Goal: Task Accomplishment & Management: Use online tool/utility

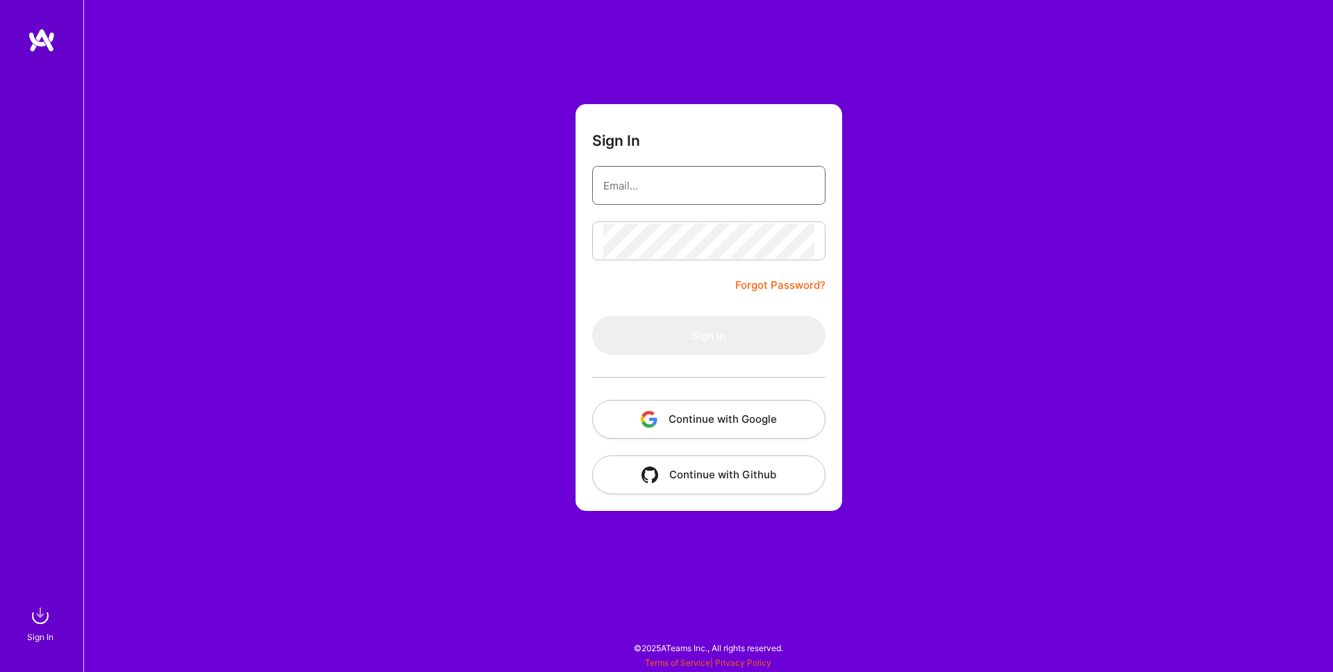
click at [674, 185] on input "email" at bounding box center [708, 185] width 211 height 35
type input "[PERSON_NAME][EMAIL_ADDRESS][DOMAIN_NAME]"
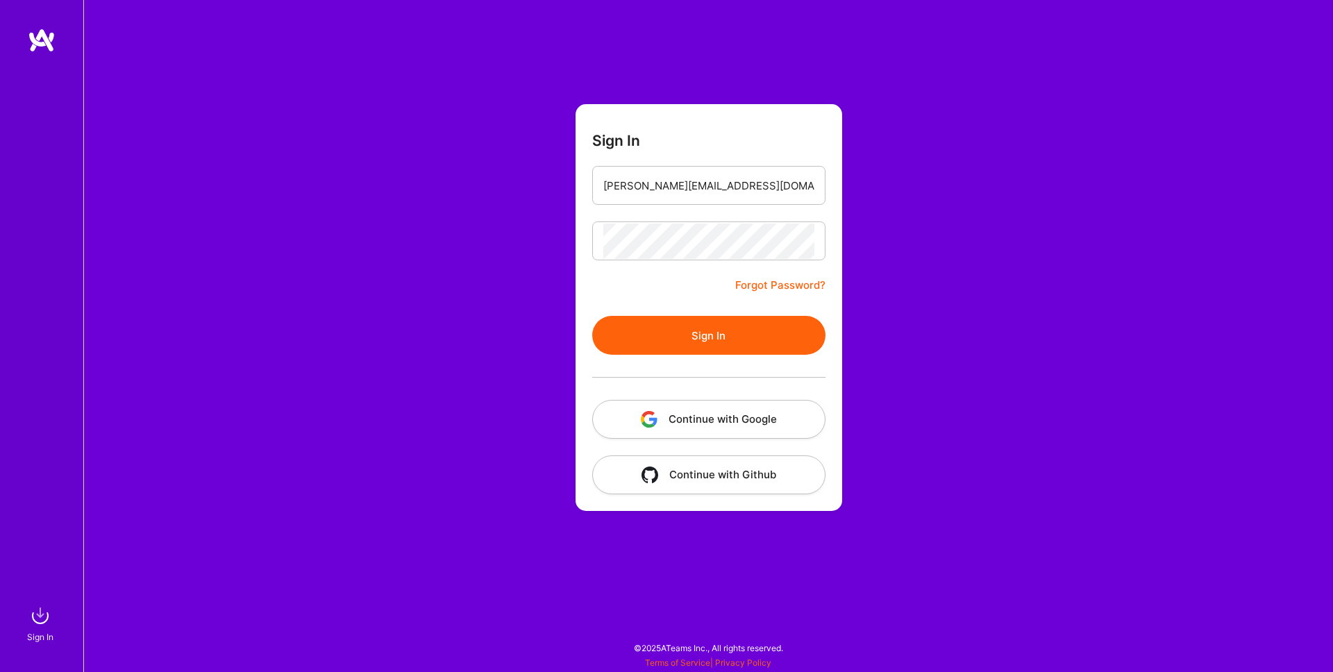
click at [707, 329] on button "Sign In" at bounding box center [708, 335] width 233 height 39
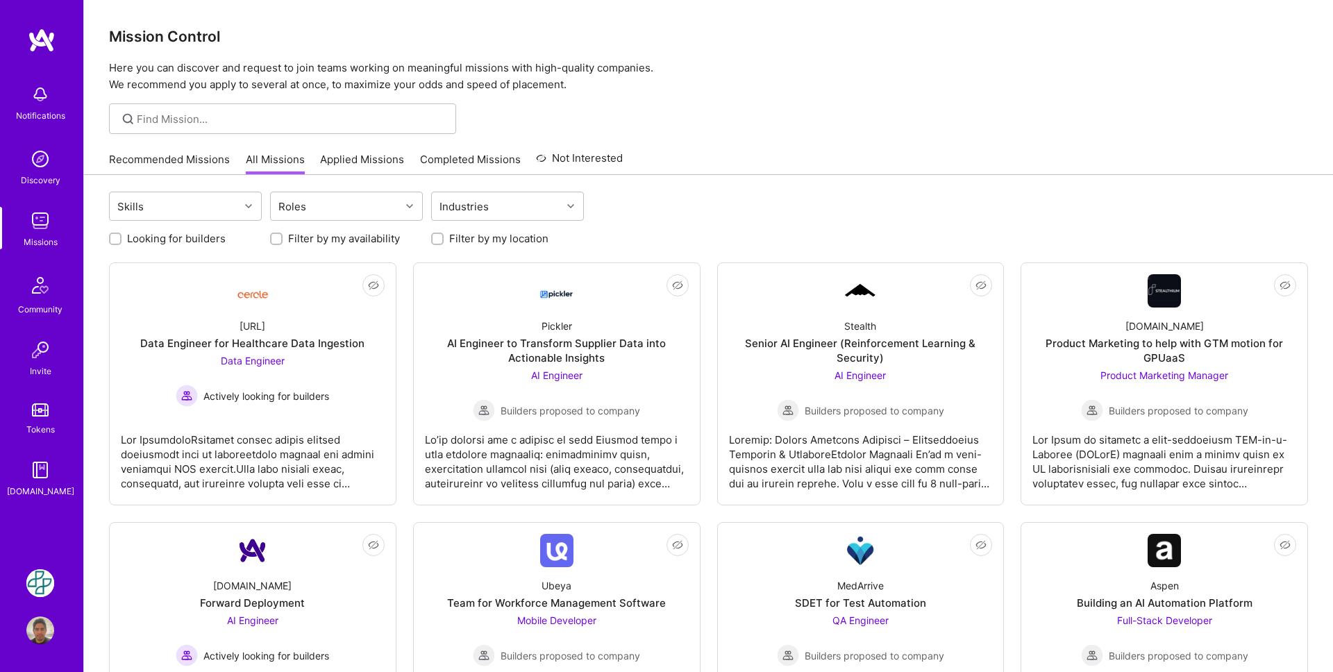
click at [31, 582] on img at bounding box center [40, 583] width 28 height 28
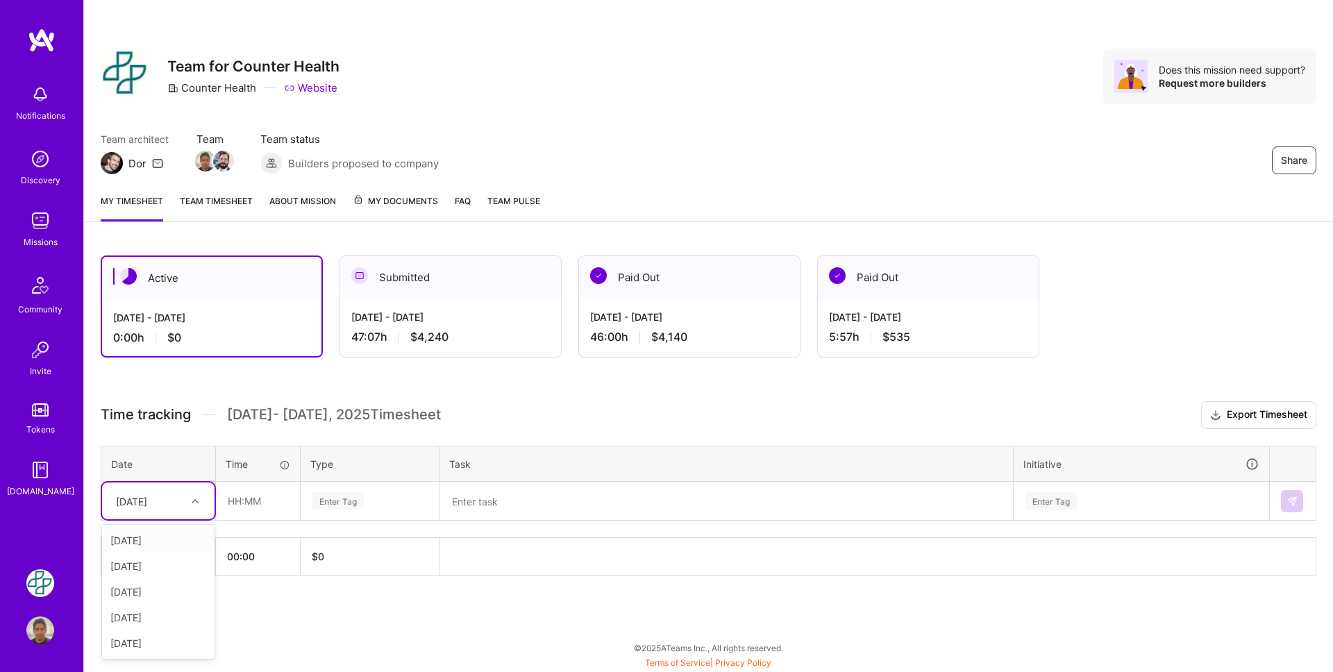
click at [185, 501] on div "[DATE]" at bounding box center [158, 500] width 112 height 37
click at [160, 541] on div "[DATE]" at bounding box center [158, 540] width 112 height 26
click at [237, 496] on input "text" at bounding box center [258, 500] width 83 height 37
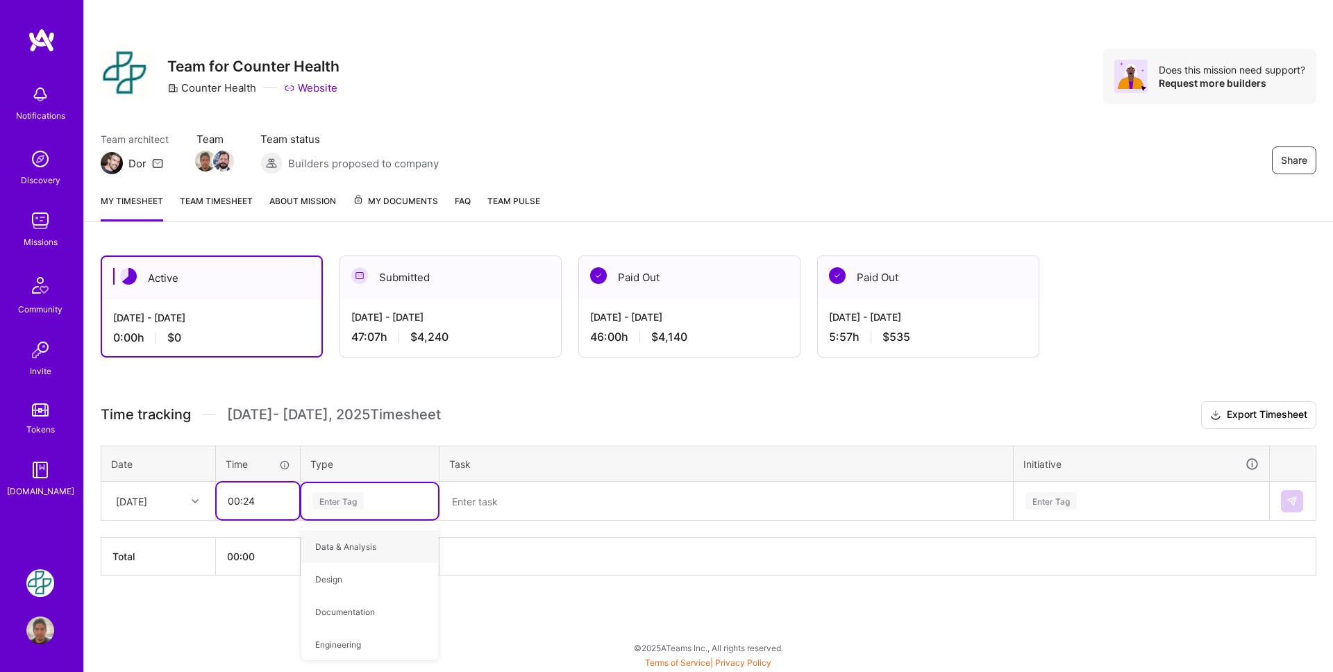
click at [232, 494] on input "00:24" at bounding box center [258, 500] width 83 height 37
click at [264, 497] on input "00:24" at bounding box center [258, 500] width 83 height 37
type input "00:25"
type input "mee"
click at [366, 544] on div "Meetings" at bounding box center [369, 546] width 137 height 33
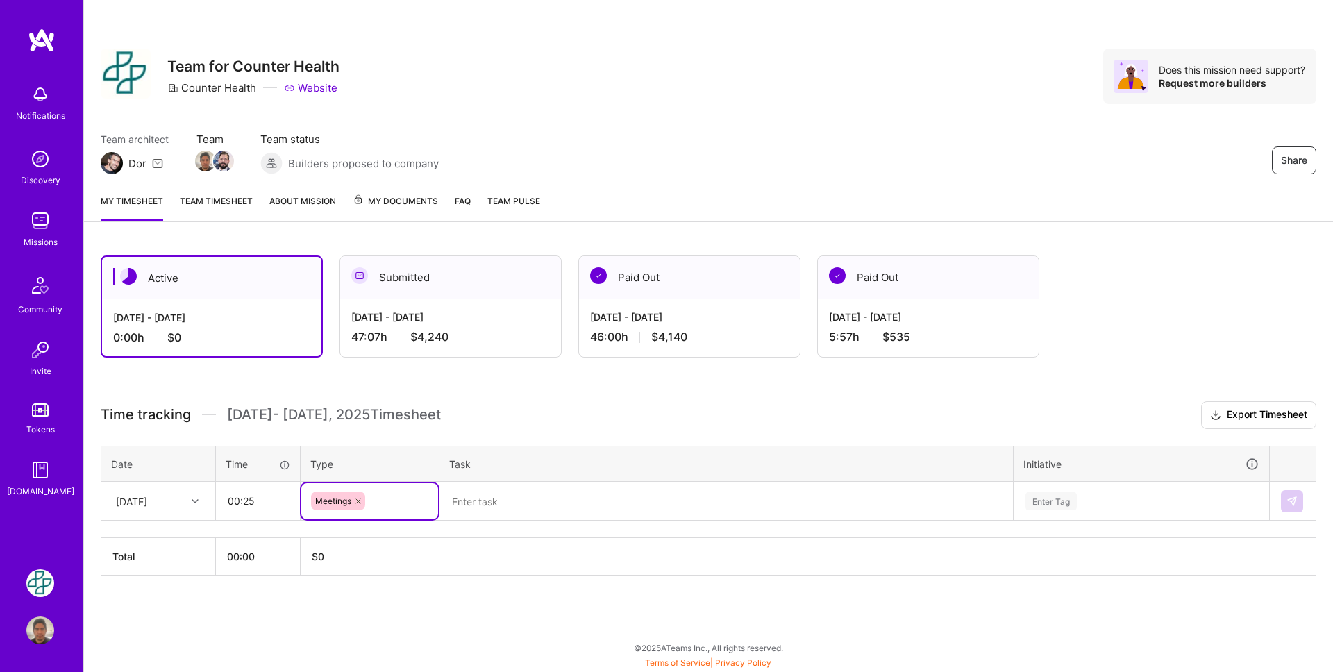
click at [494, 504] on textarea at bounding box center [726, 501] width 571 height 36
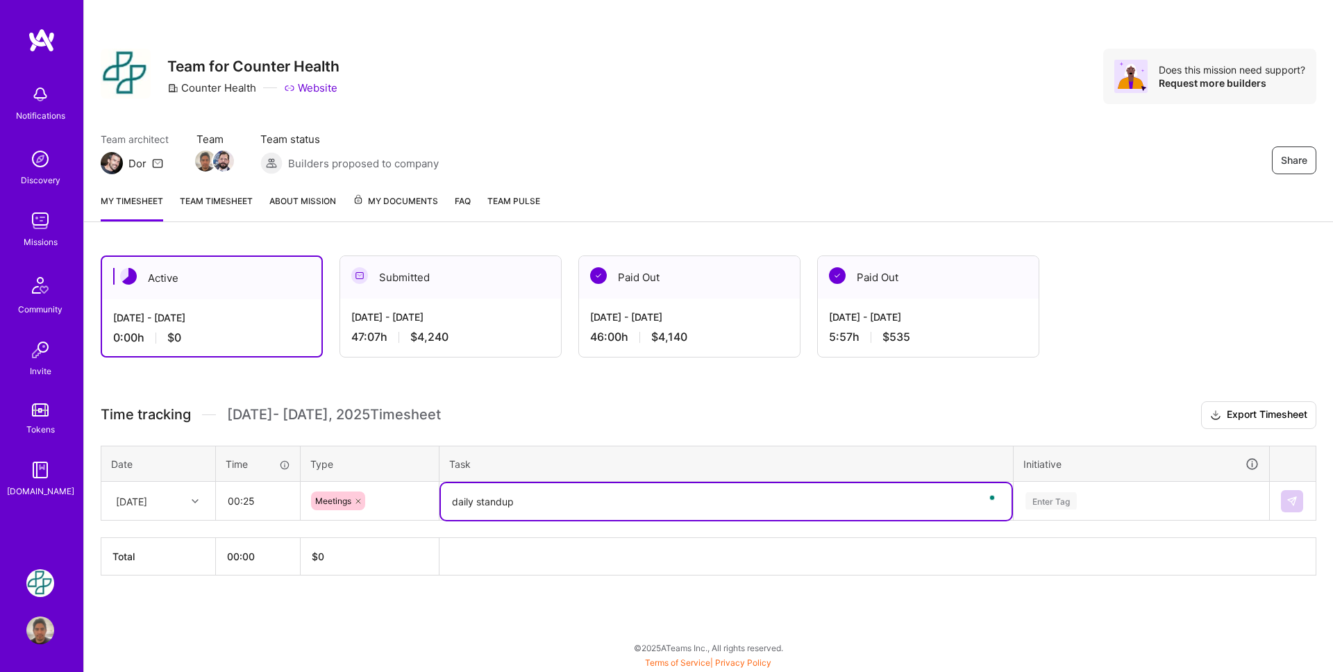
type textarea "daily standup"
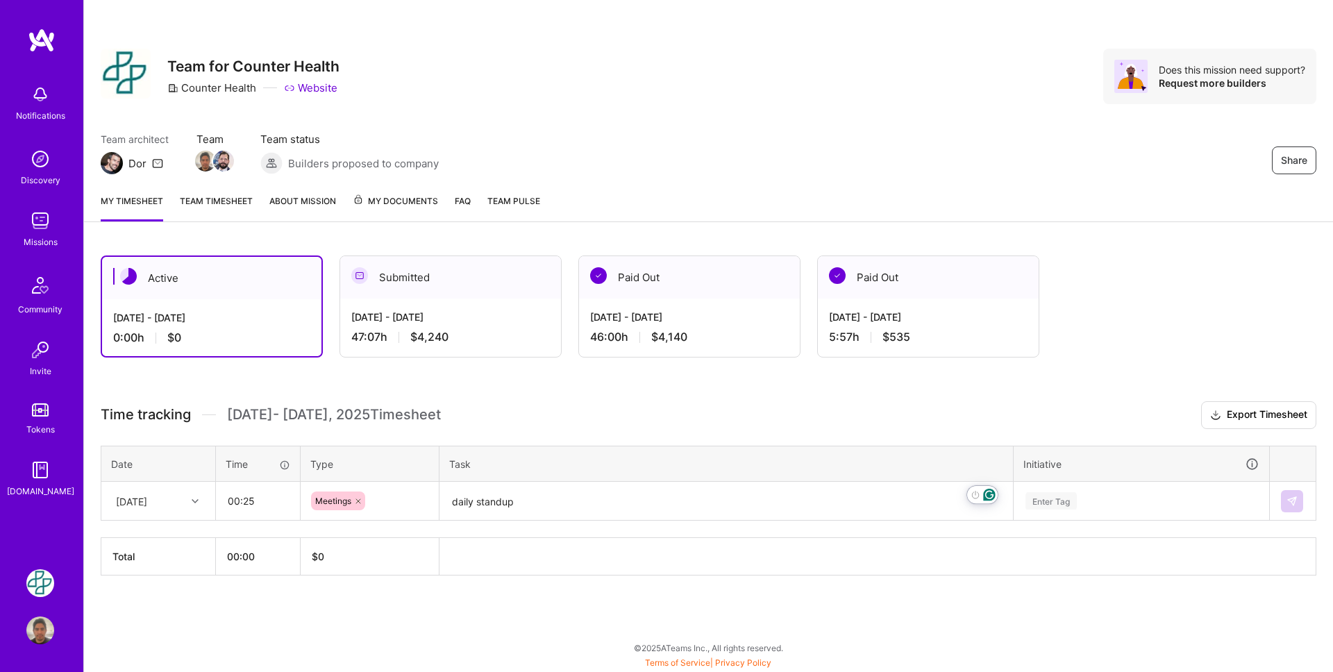
click at [1081, 497] on div "Enter Tag" at bounding box center [1141, 501] width 254 height 36
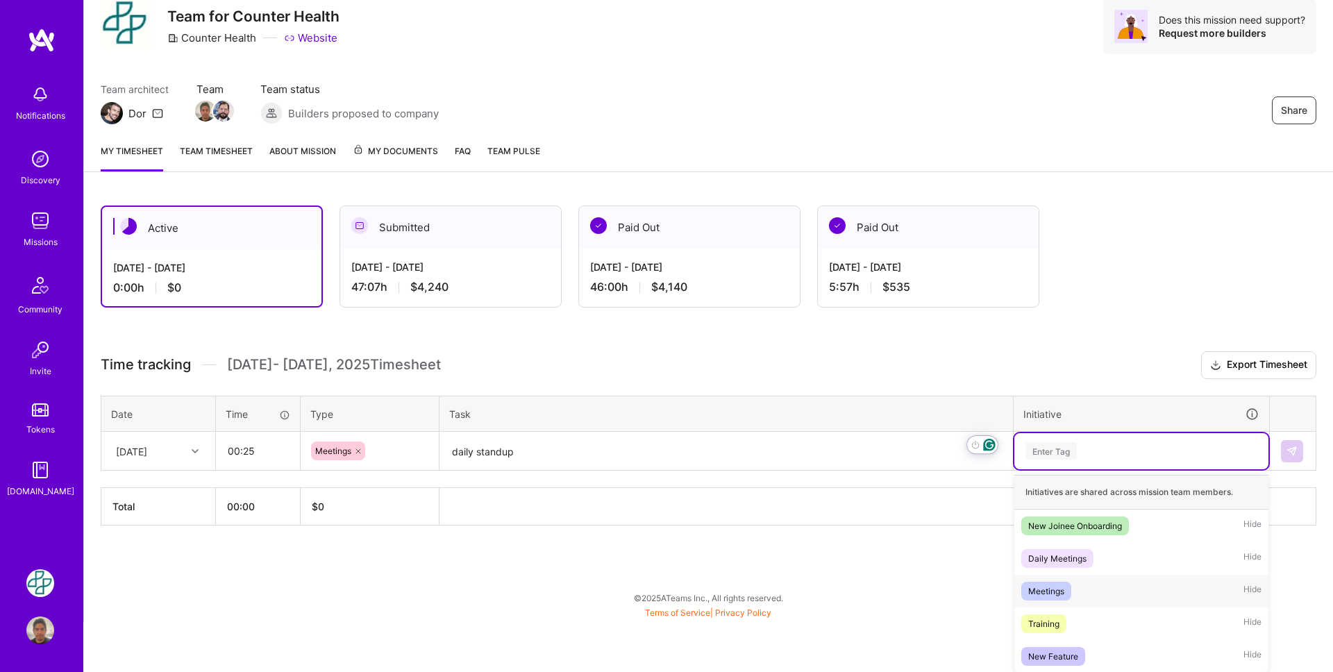
click at [1093, 587] on div "Meetings Hide" at bounding box center [1141, 591] width 254 height 33
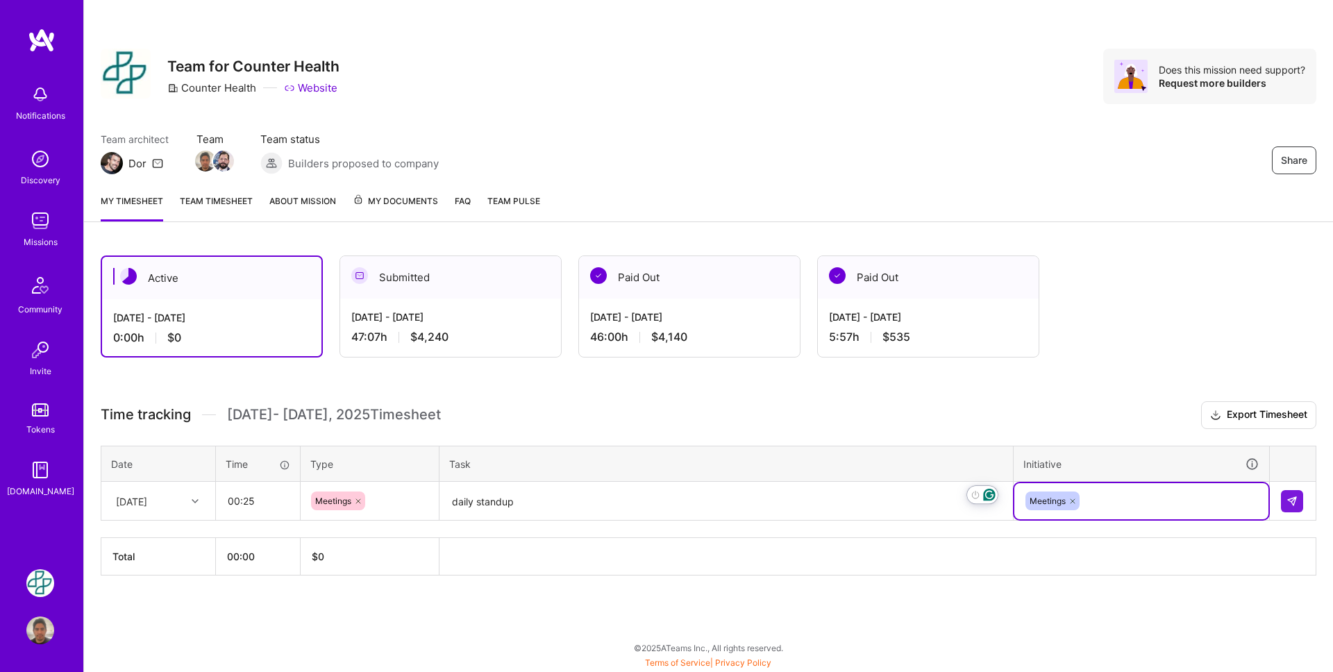
scroll to position [0, 0]
click at [1294, 500] on img at bounding box center [1291, 501] width 11 height 11
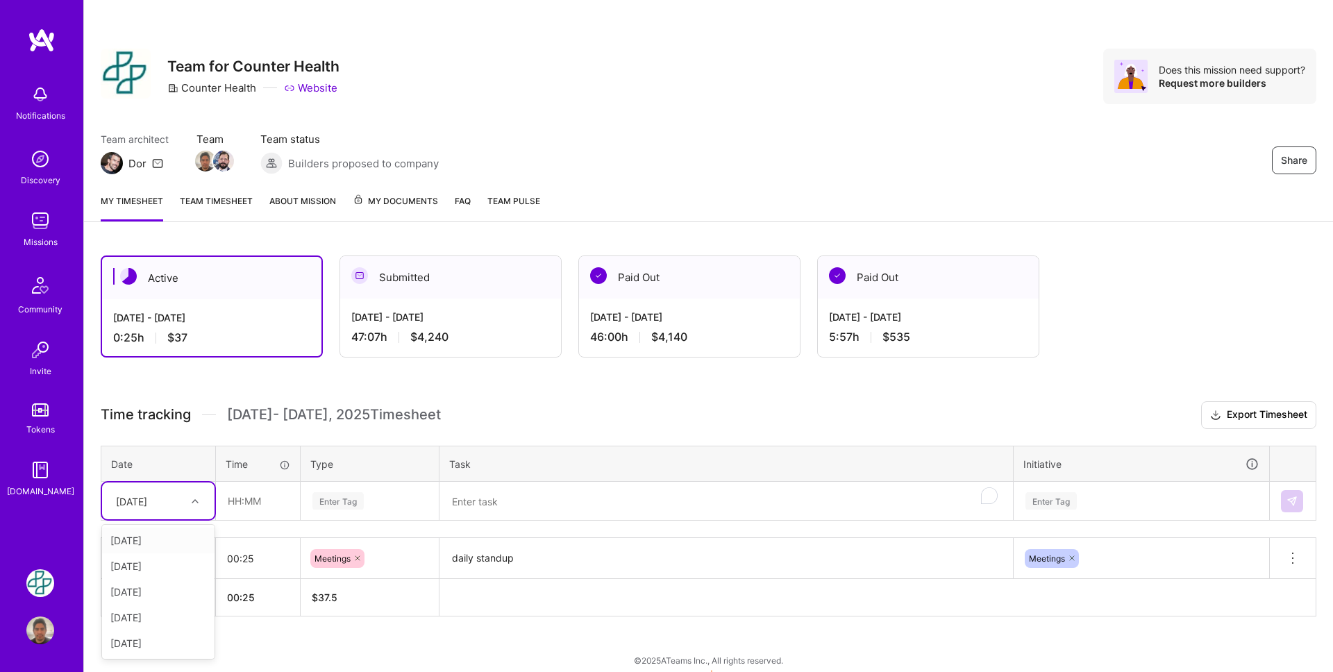
click at [196, 506] on div at bounding box center [197, 501] width 22 height 18
click at [257, 503] on input "text" at bounding box center [258, 500] width 83 height 37
type input "05:30"
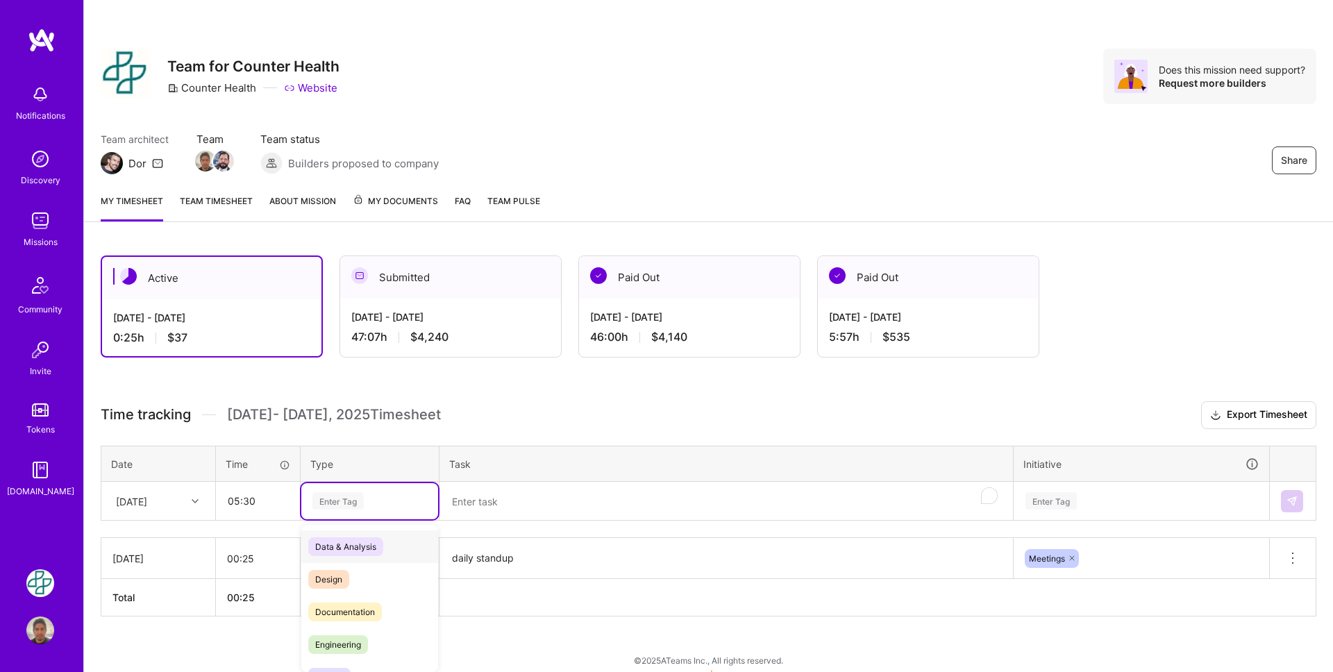
scroll to position [12, 0]
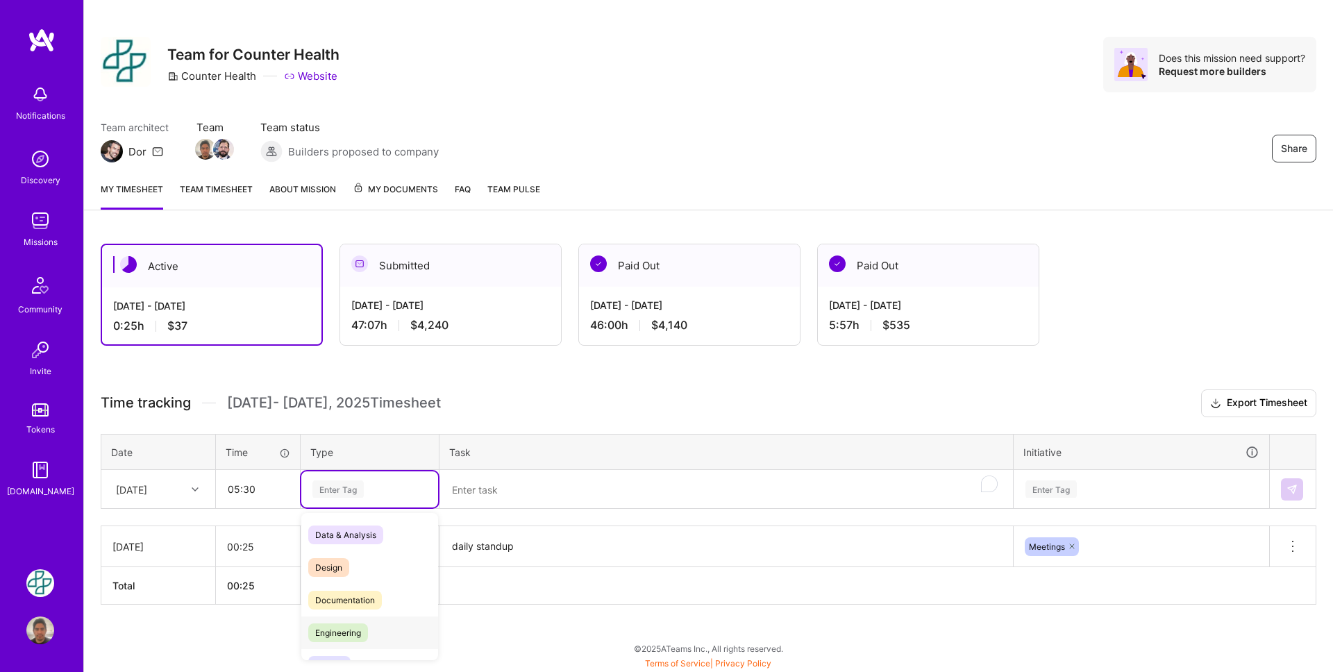
click at [389, 624] on div "Engineering" at bounding box center [369, 632] width 137 height 33
click at [492, 491] on textarea "To enrich screen reader interactions, please activate Accessibility in Grammarl…" at bounding box center [726, 489] width 571 height 37
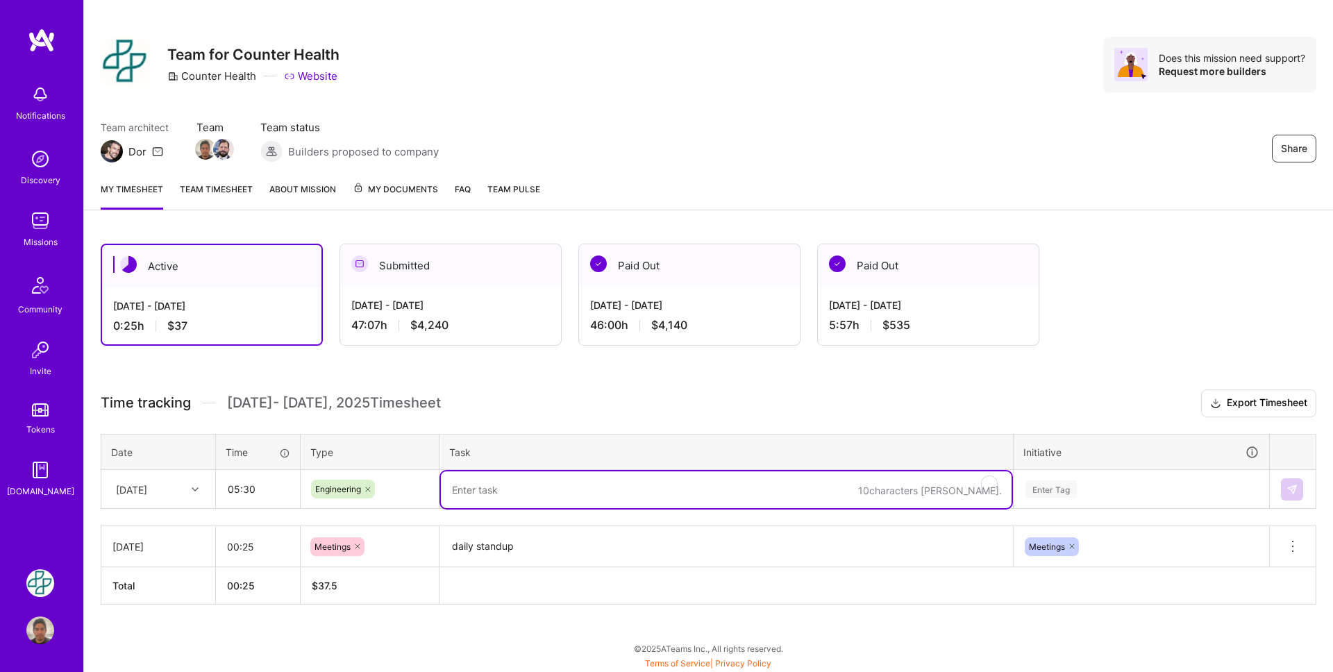
paste textarea "GLP-1 Epic"
type textarea "GLP-1 Epic"
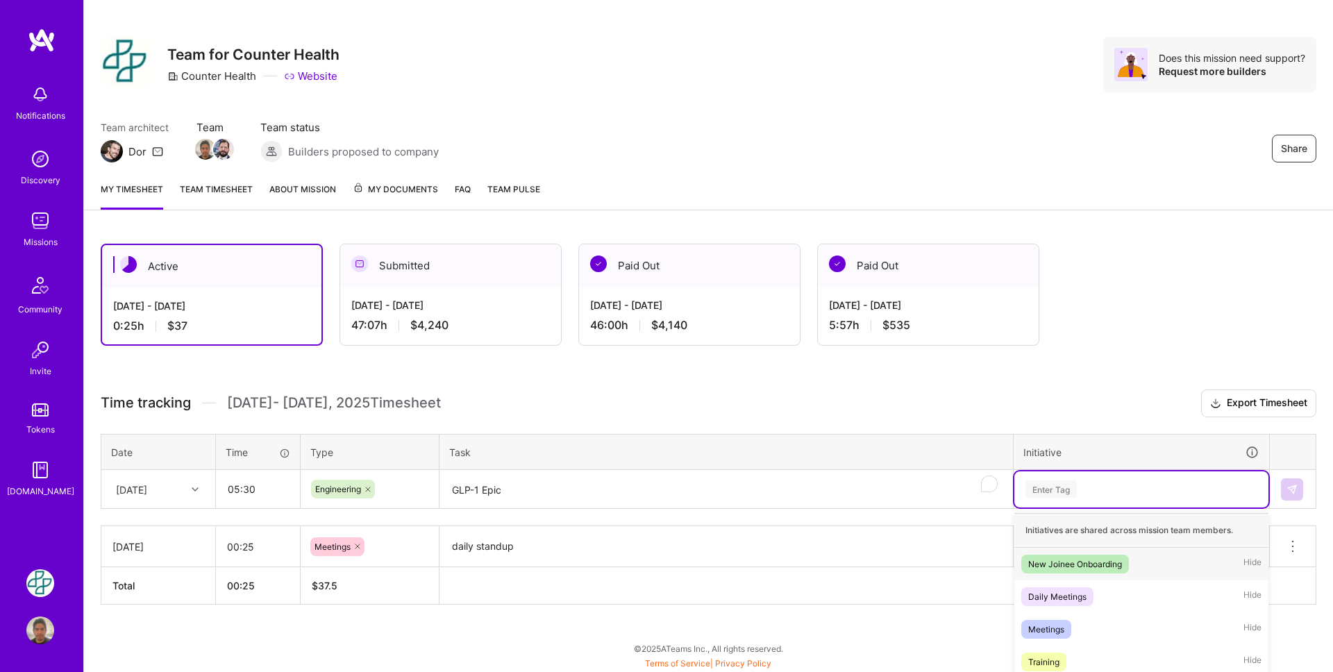
click at [1058, 487] on div "option Meetings, selected. option New Joinee Onboarding focused, 1 of 5. 5 resu…" at bounding box center [1141, 489] width 254 height 36
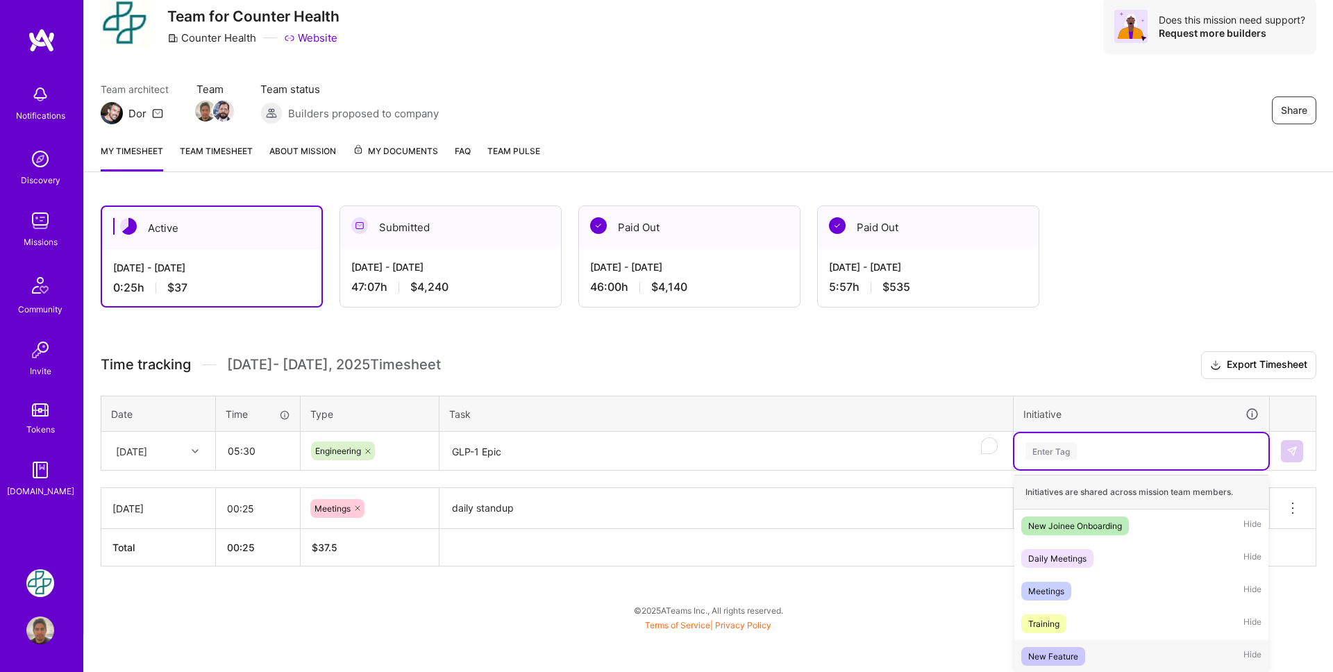
click at [1081, 643] on div "New Feature Hide" at bounding box center [1141, 656] width 254 height 33
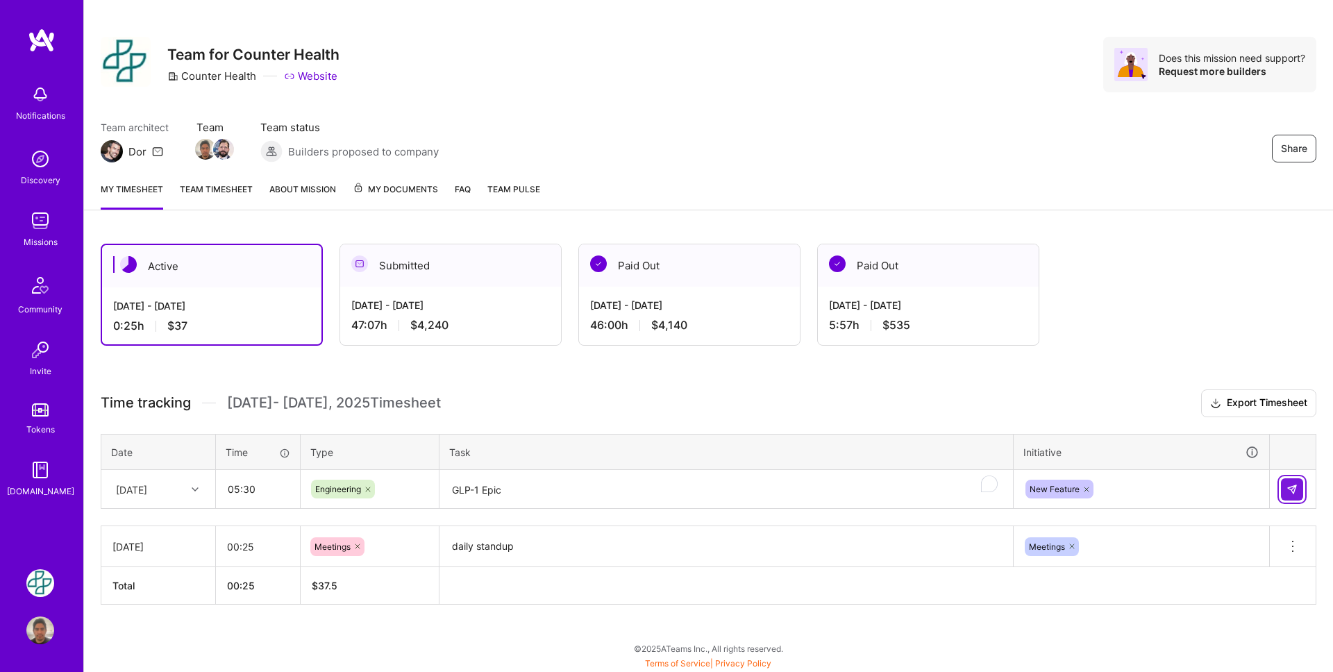
click at [1296, 484] on img at bounding box center [1291, 489] width 11 height 11
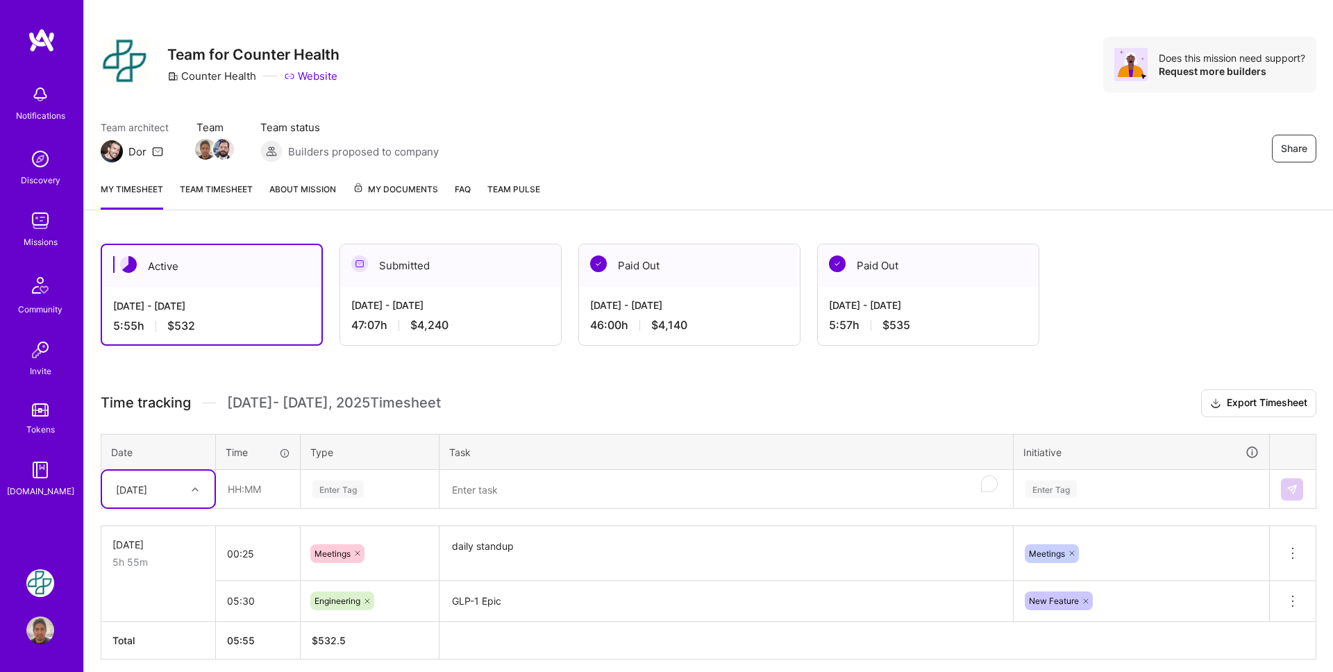
scroll to position [67, 0]
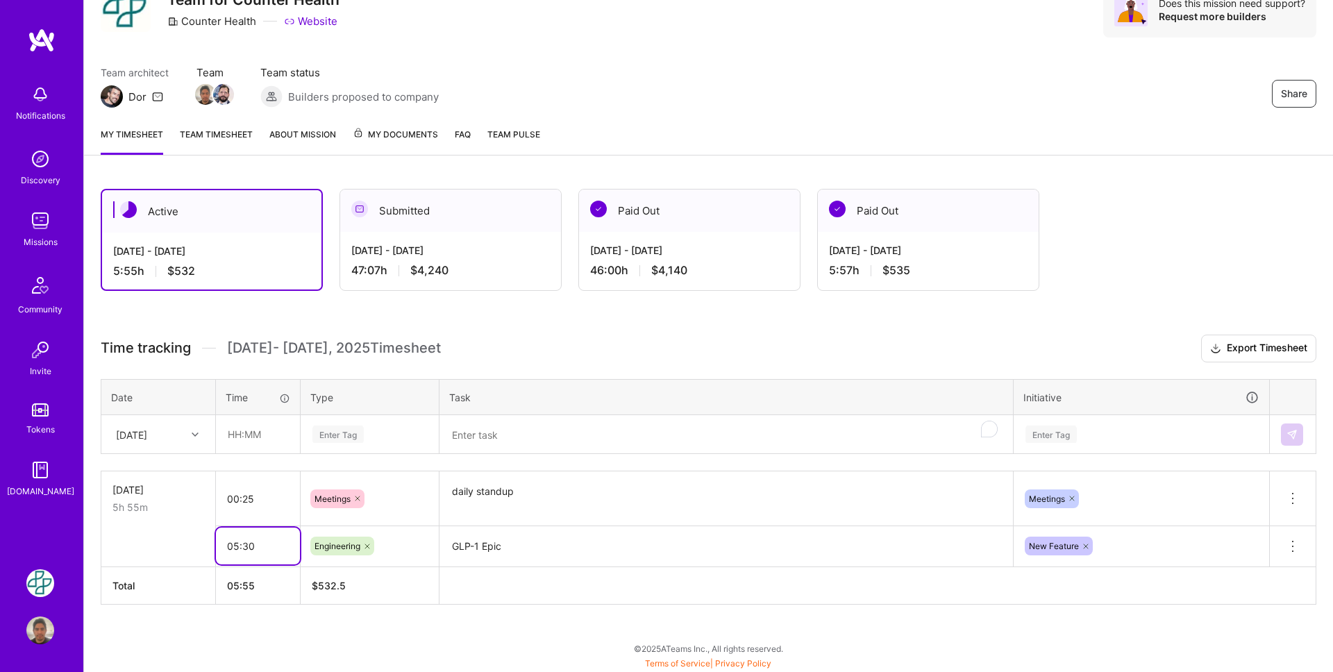
click at [237, 553] on input "05:30" at bounding box center [258, 545] width 84 height 37
click at [264, 545] on input "05:30" at bounding box center [258, 545] width 84 height 37
type input "05:00"
click at [272, 497] on input "00:25" at bounding box center [258, 498] width 84 height 37
click at [195, 431] on icon at bounding box center [195, 434] width 7 height 7
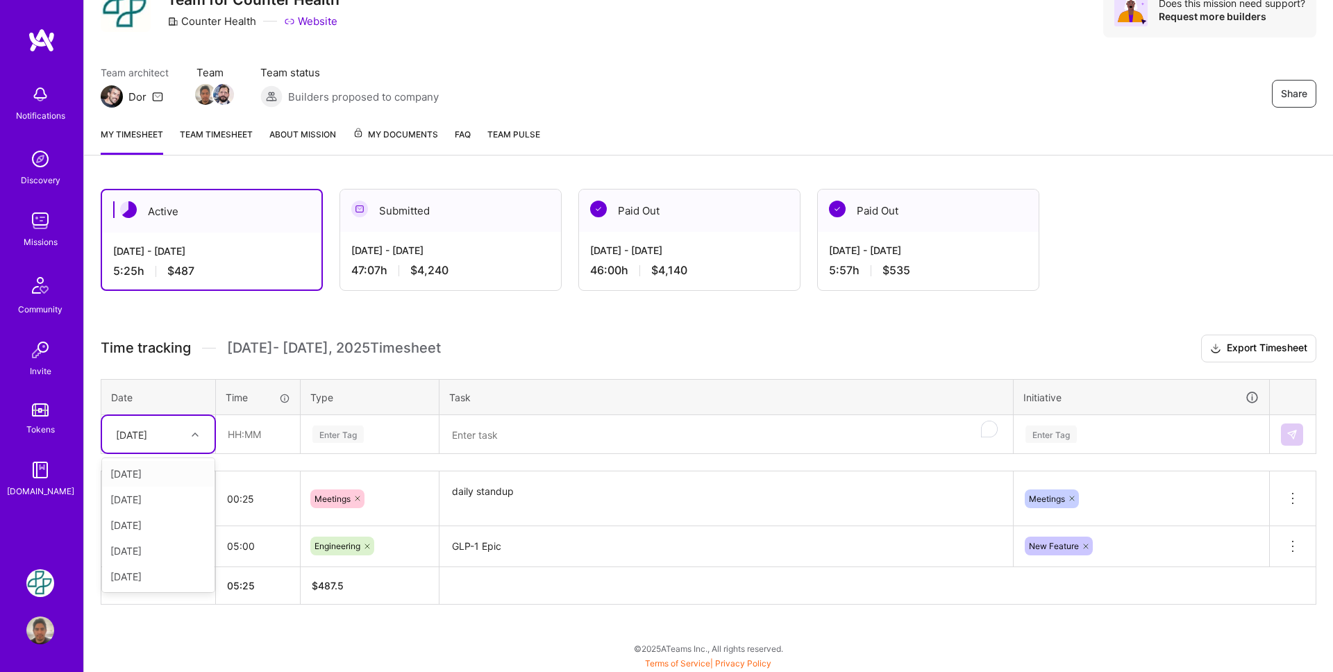
click at [173, 473] on div "[DATE]" at bounding box center [158, 474] width 112 height 26
click at [251, 439] on input "text" at bounding box center [258, 434] width 83 height 37
click at [483, 433] on textarea "To enrich screen reader interactions, please activate Accessibility in Grammarl…" at bounding box center [726, 434] width 571 height 37
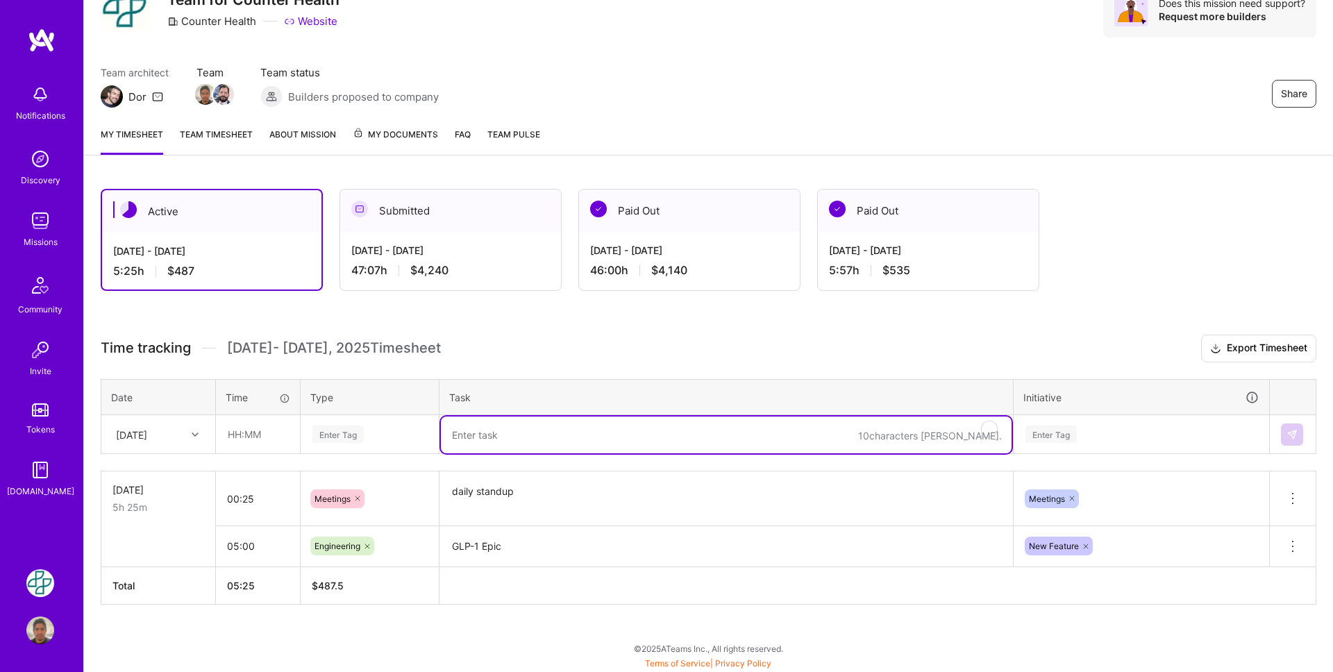
paste textarea "daily standup"
type textarea "daily standup"
click at [239, 430] on input "text" at bounding box center [258, 434] width 83 height 37
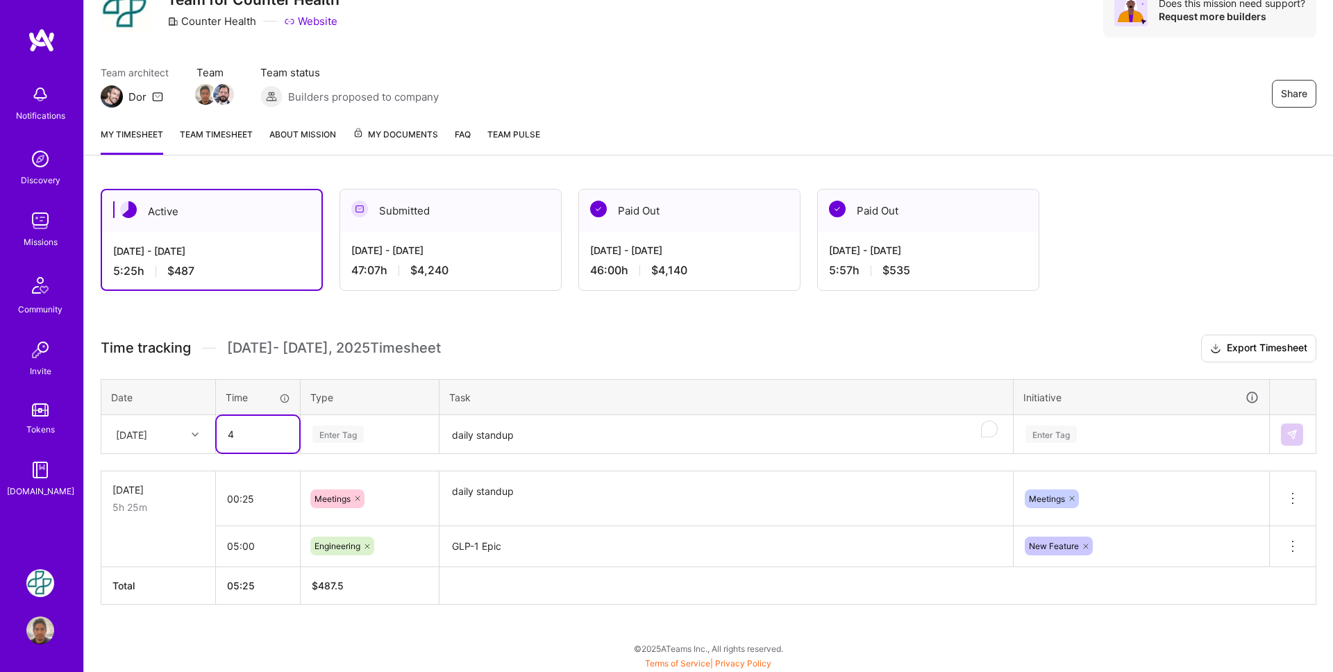
type input "4"
type input "00:42"
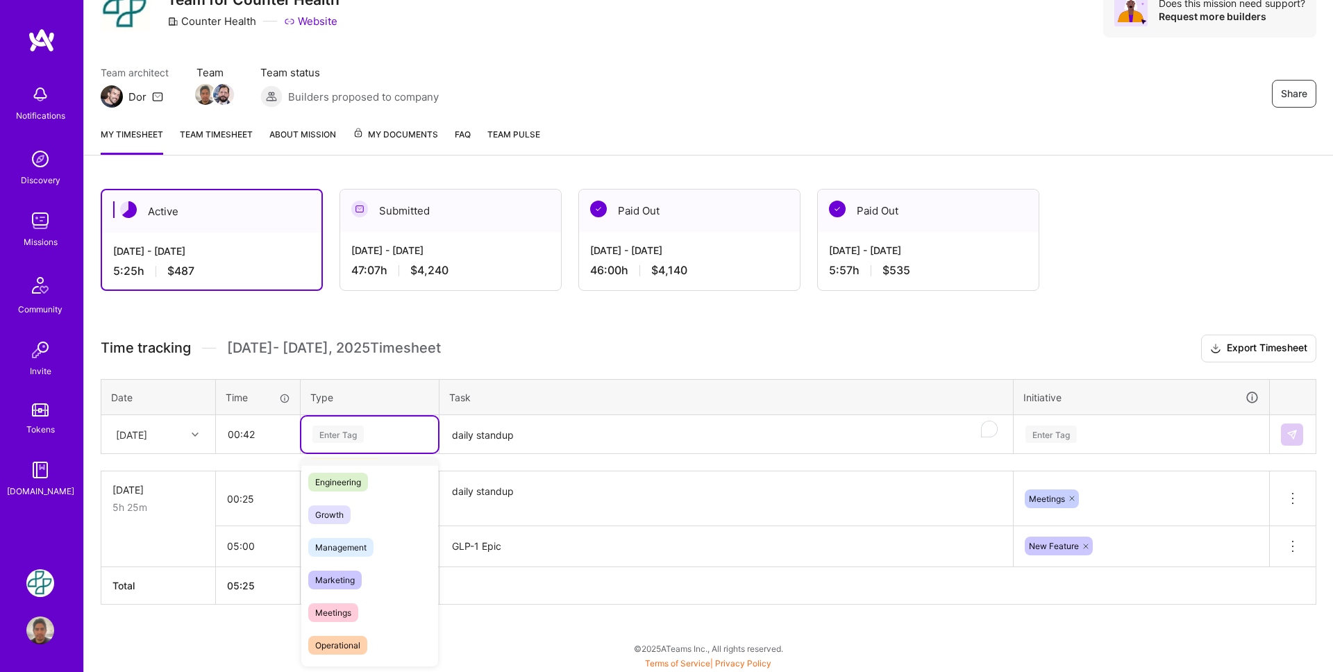
scroll to position [124, 0]
click at [362, 586] on div "Meetings" at bounding box center [369, 584] width 137 height 33
click at [1065, 443] on div "Enter Tag" at bounding box center [1141, 434] width 254 height 36
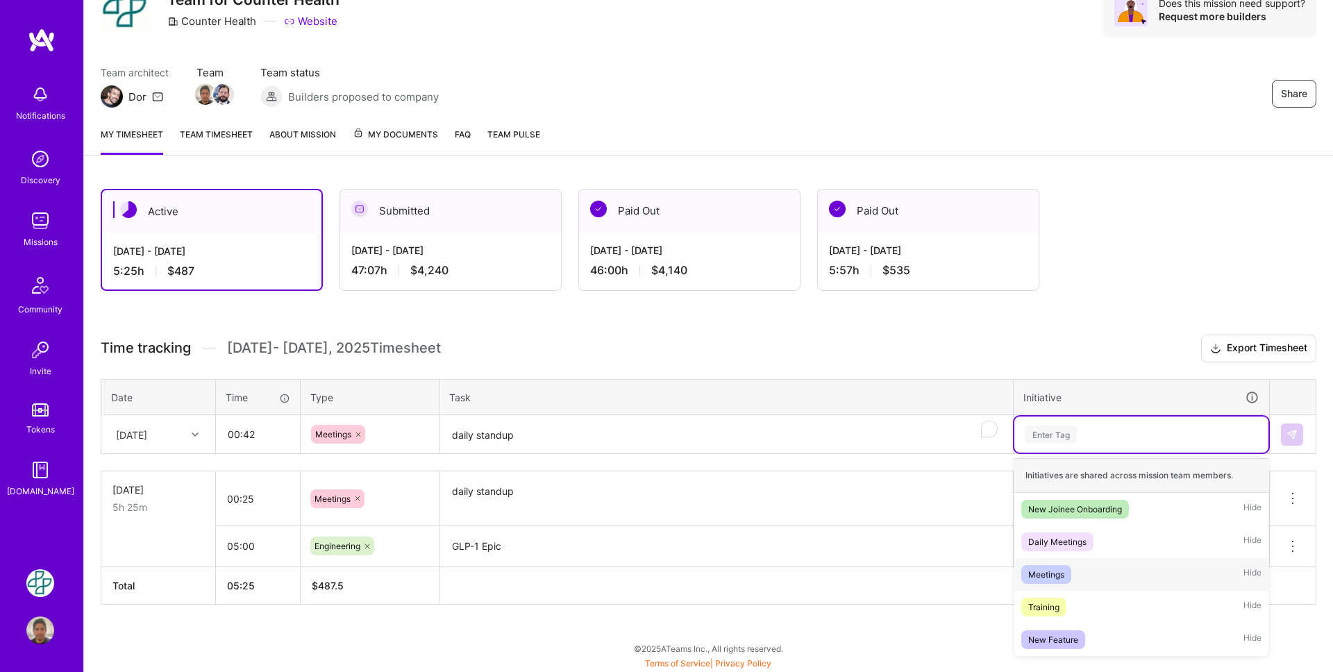
click at [1080, 574] on div "Meetings Hide" at bounding box center [1141, 574] width 254 height 33
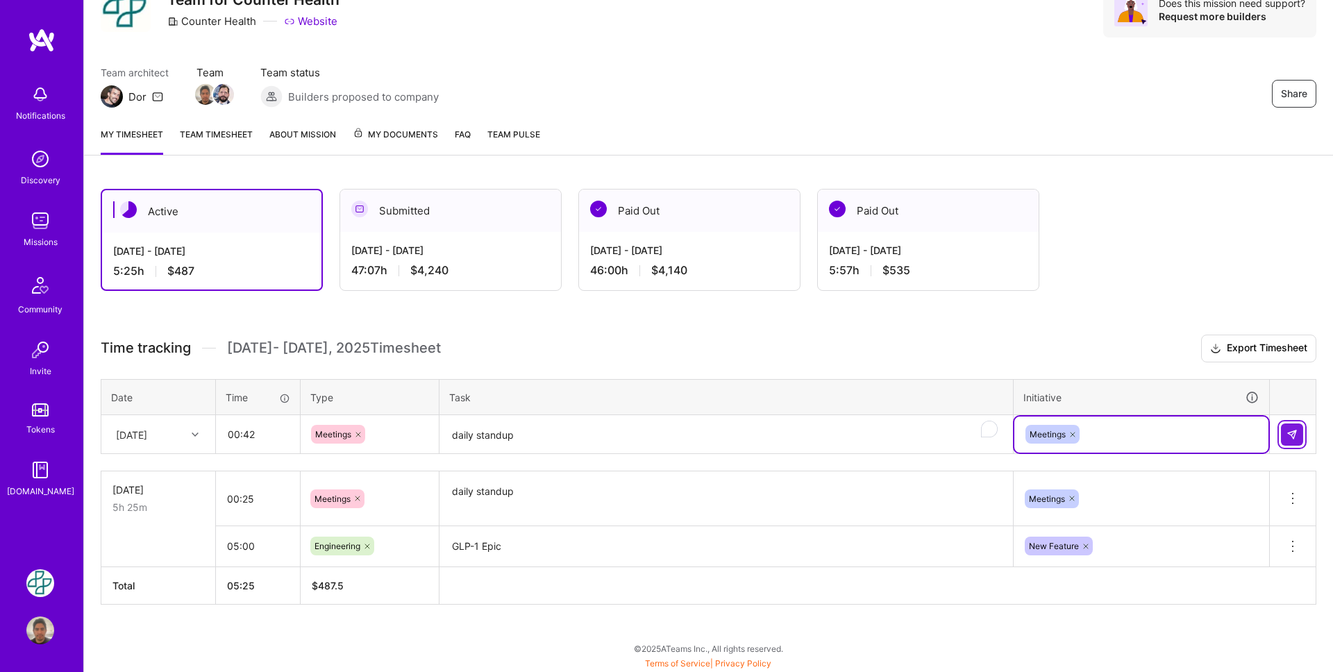
click at [1293, 436] on img at bounding box center [1291, 434] width 11 height 11
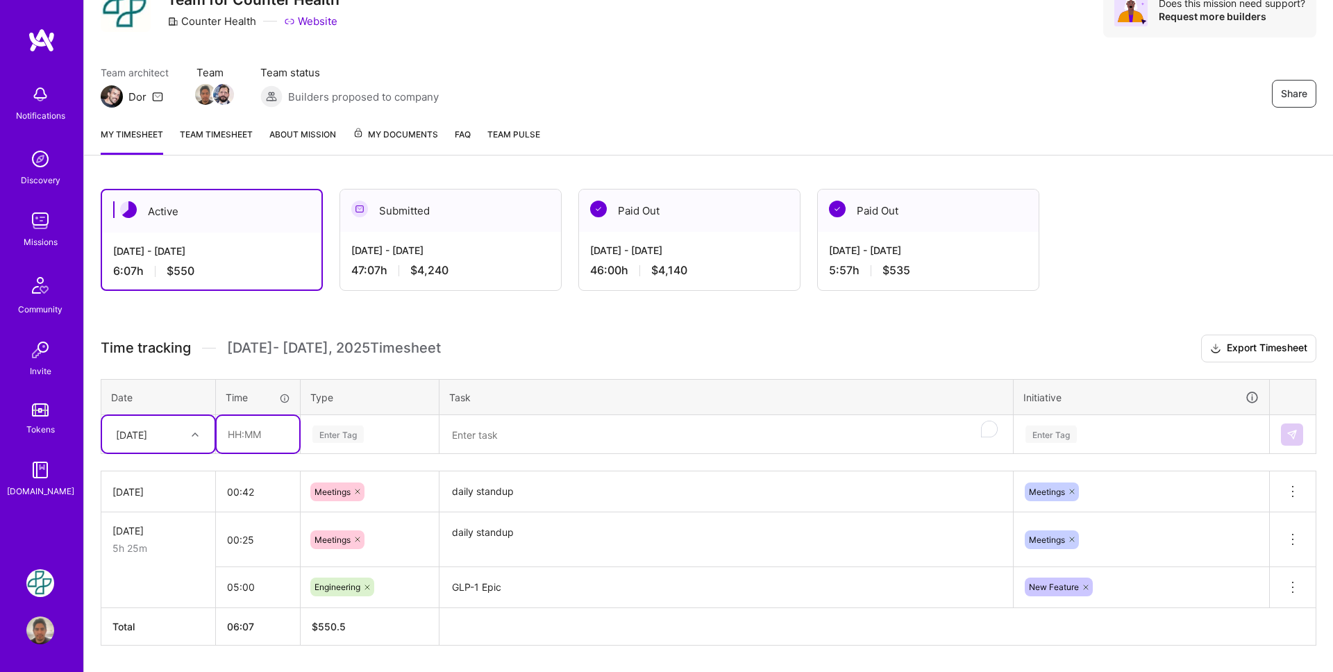
click at [251, 430] on input "text" at bounding box center [258, 434] width 83 height 37
type input "04:00"
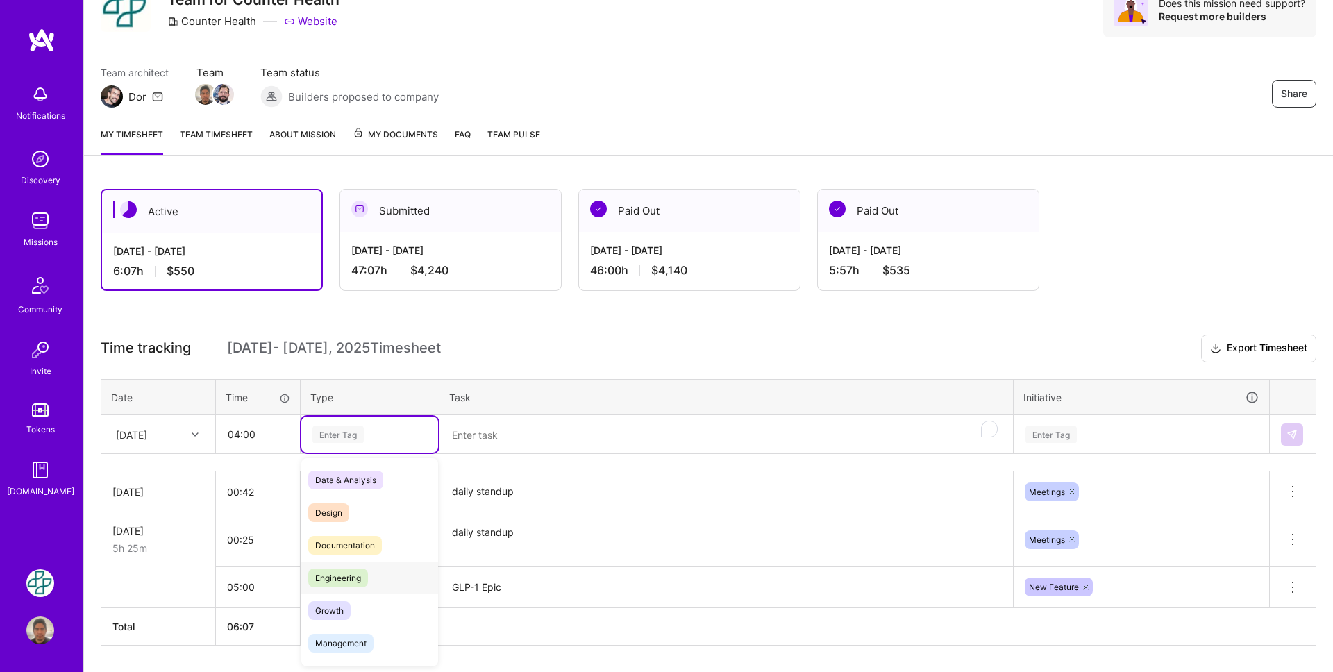
click at [382, 577] on div "Engineering" at bounding box center [369, 577] width 137 height 33
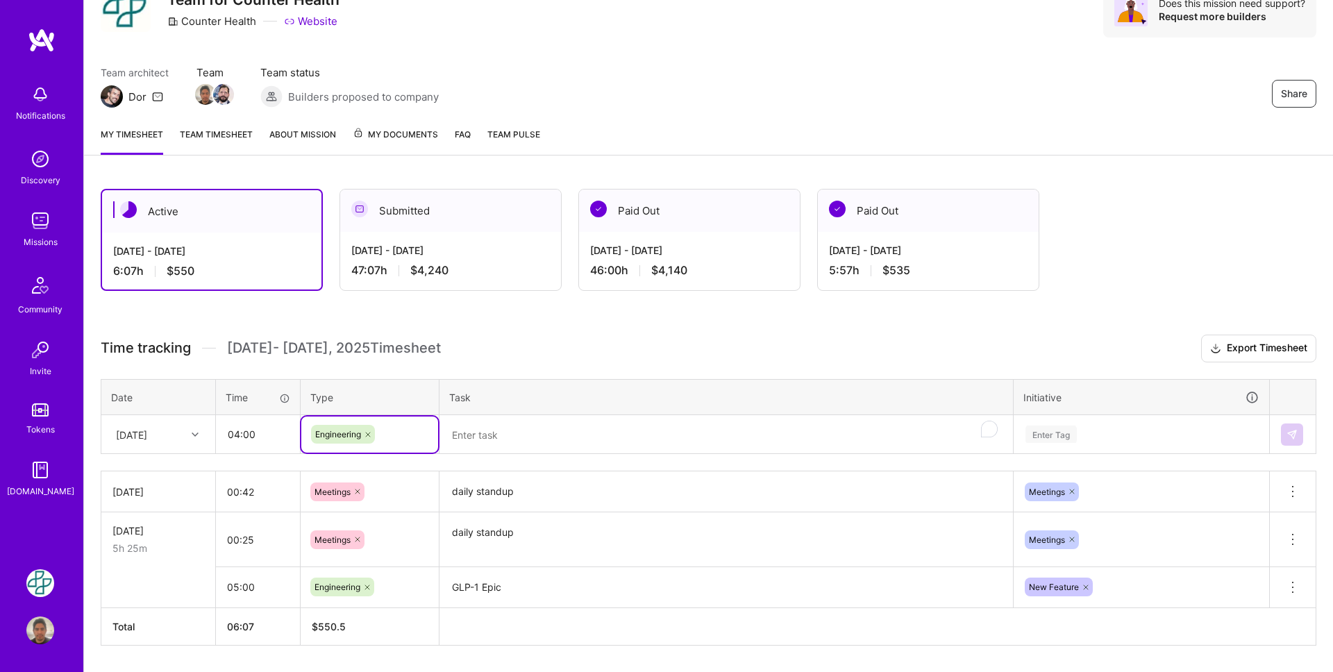
click at [475, 441] on textarea "To enrich screen reader interactions, please activate Accessibility in Grammarl…" at bounding box center [726, 434] width 571 height 37
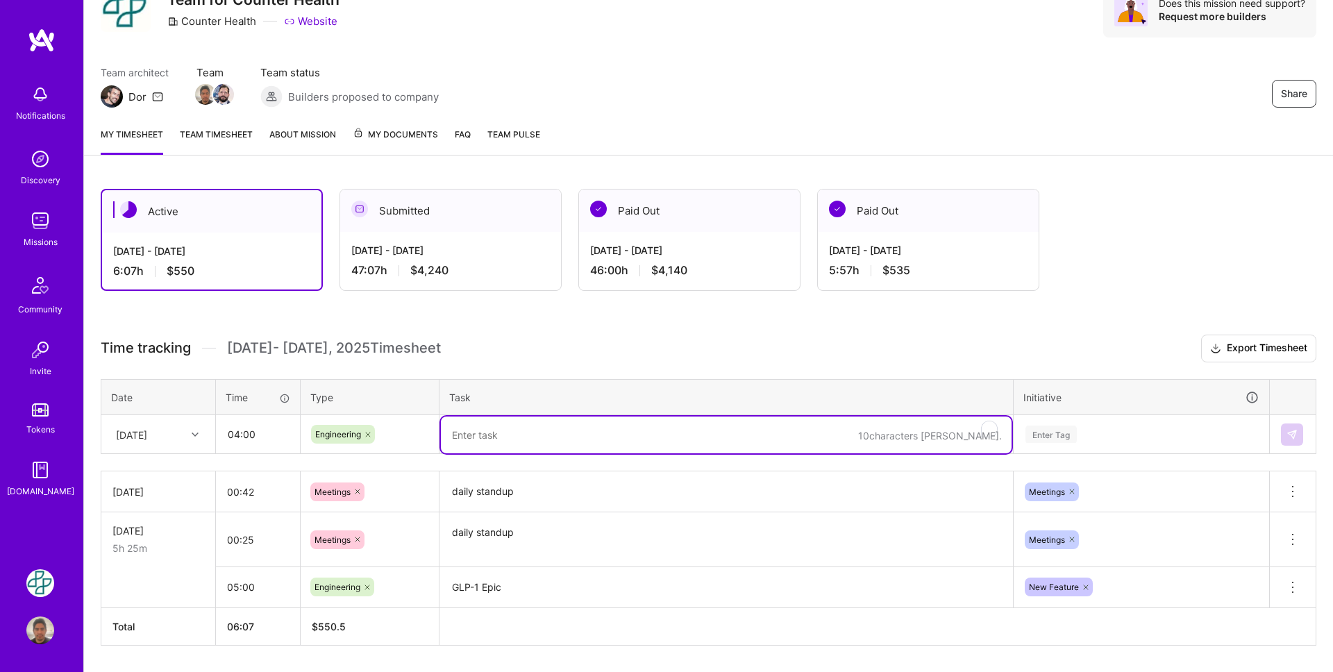
paste textarea "GLP-1 Epic"
type textarea "GLP-1 Epic"
click at [1052, 429] on div "Enter Tag" at bounding box center [1050, 434] width 51 height 22
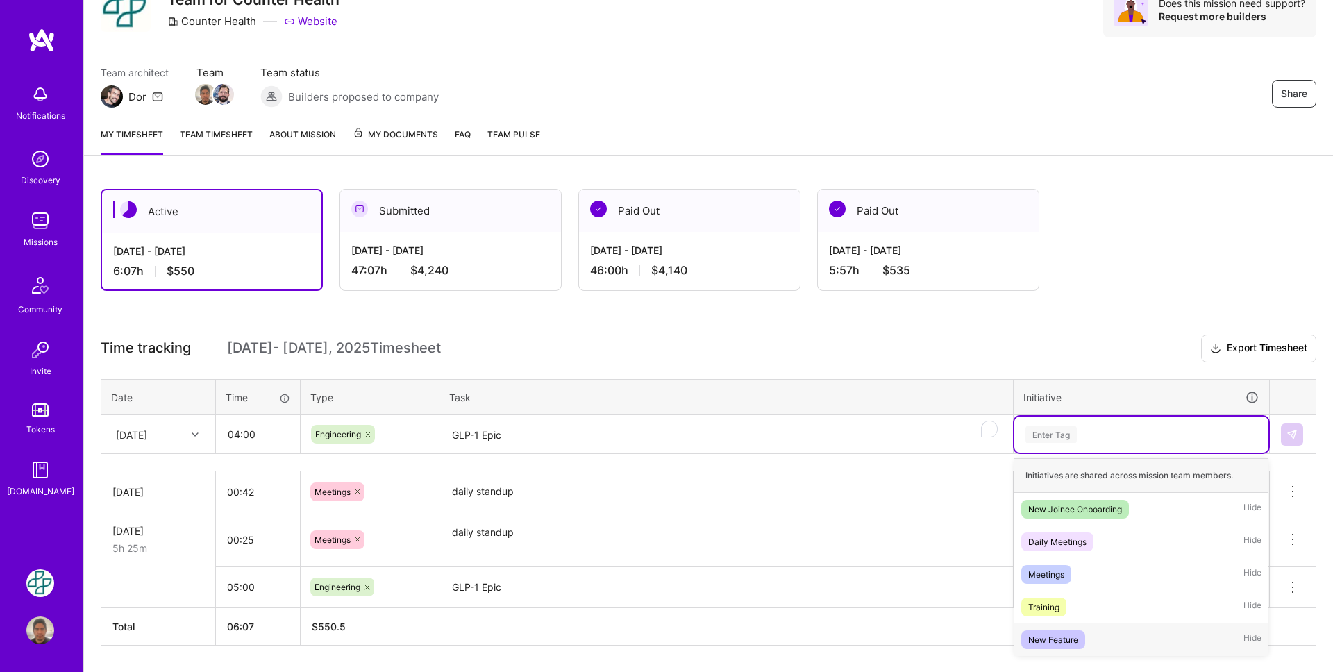
click at [1058, 636] on div "New Feature" at bounding box center [1053, 639] width 50 height 15
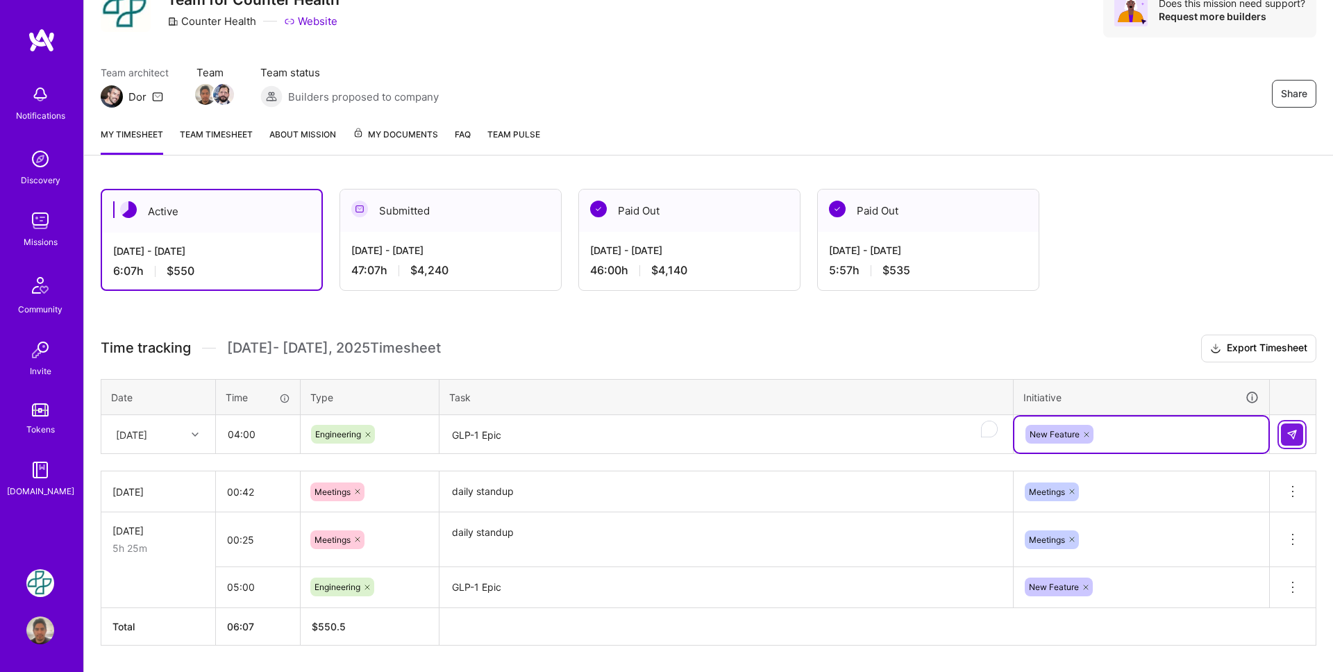
click at [1290, 436] on img at bounding box center [1291, 434] width 11 height 11
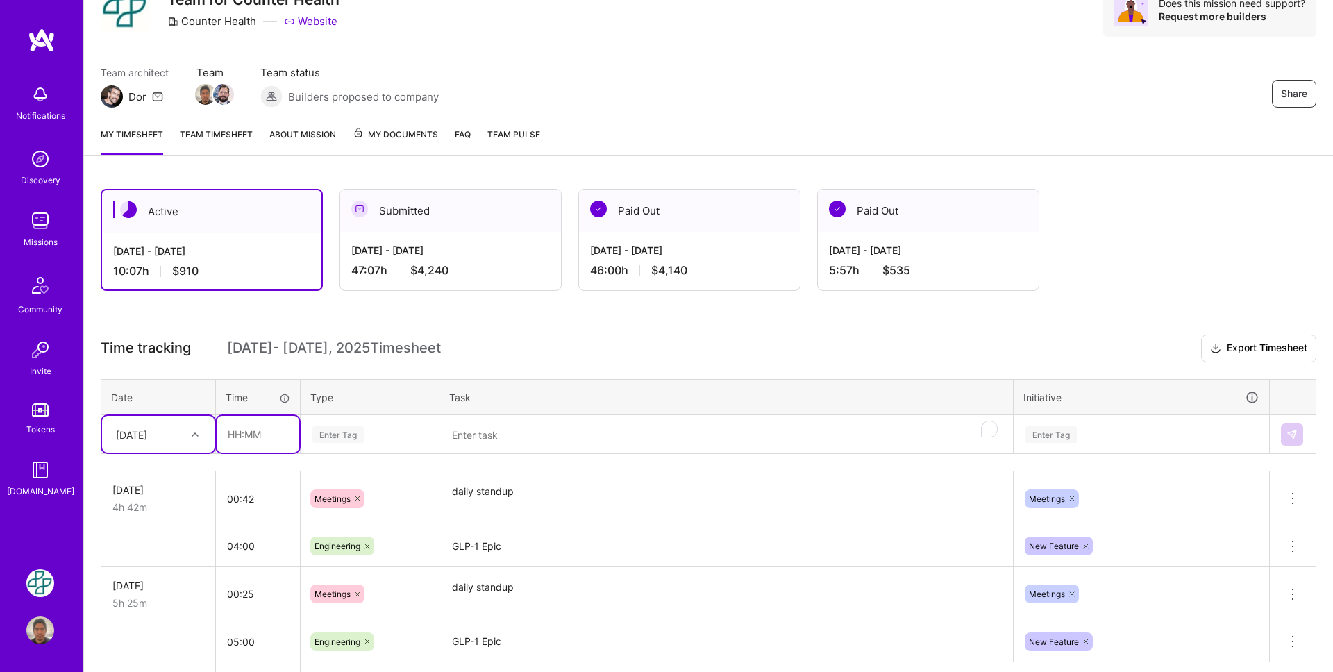
click at [246, 430] on input "text" at bounding box center [258, 434] width 83 height 37
type input "00:43"
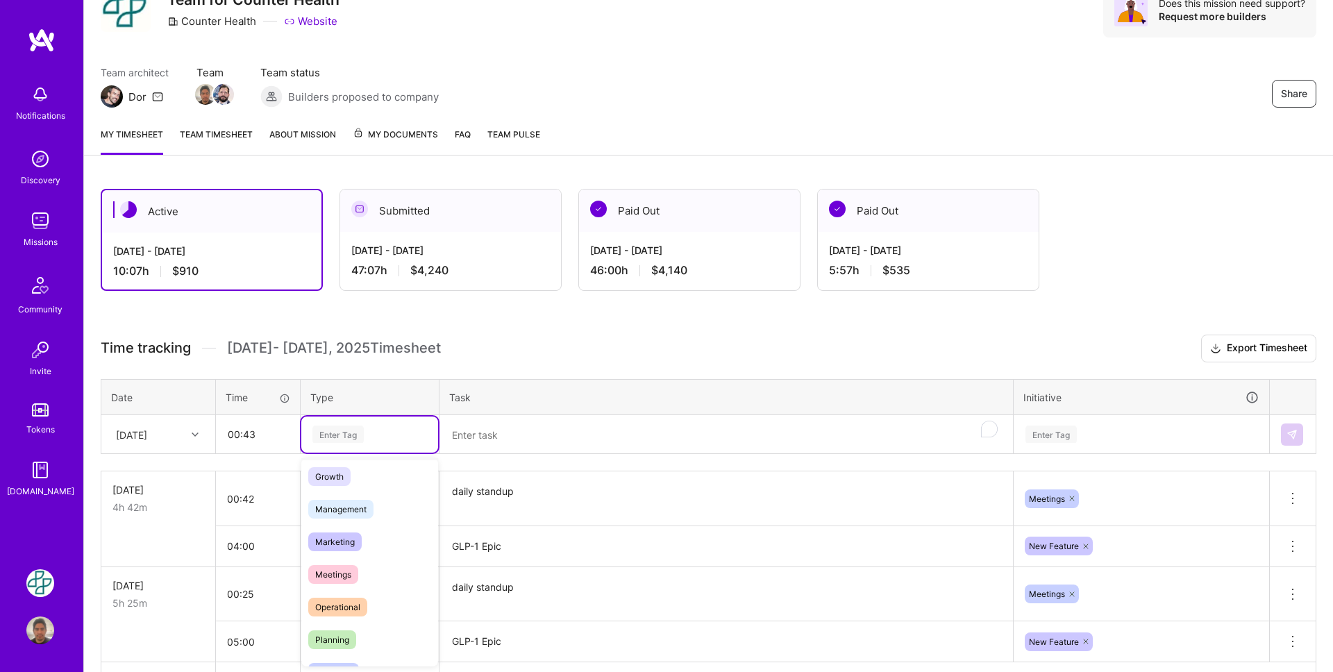
scroll to position [135, 0]
click at [378, 579] on div "Meetings" at bounding box center [369, 573] width 137 height 33
click at [478, 435] on textarea "To enrich screen reader interactions, please activate Accessibility in Grammarl…" at bounding box center [726, 434] width 571 height 37
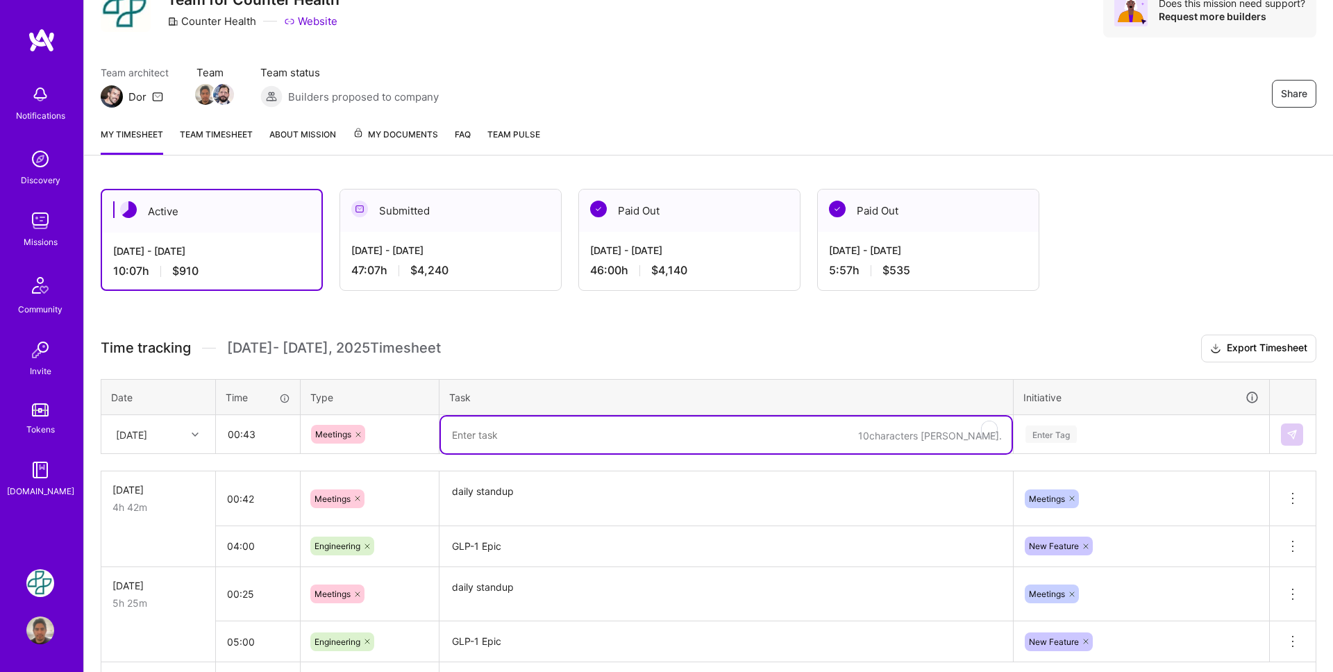
paste textarea "1-1 with Rabi"
type textarea "1-1 with Rabi"
click at [1049, 439] on div "Enter Tag" at bounding box center [1050, 434] width 51 height 22
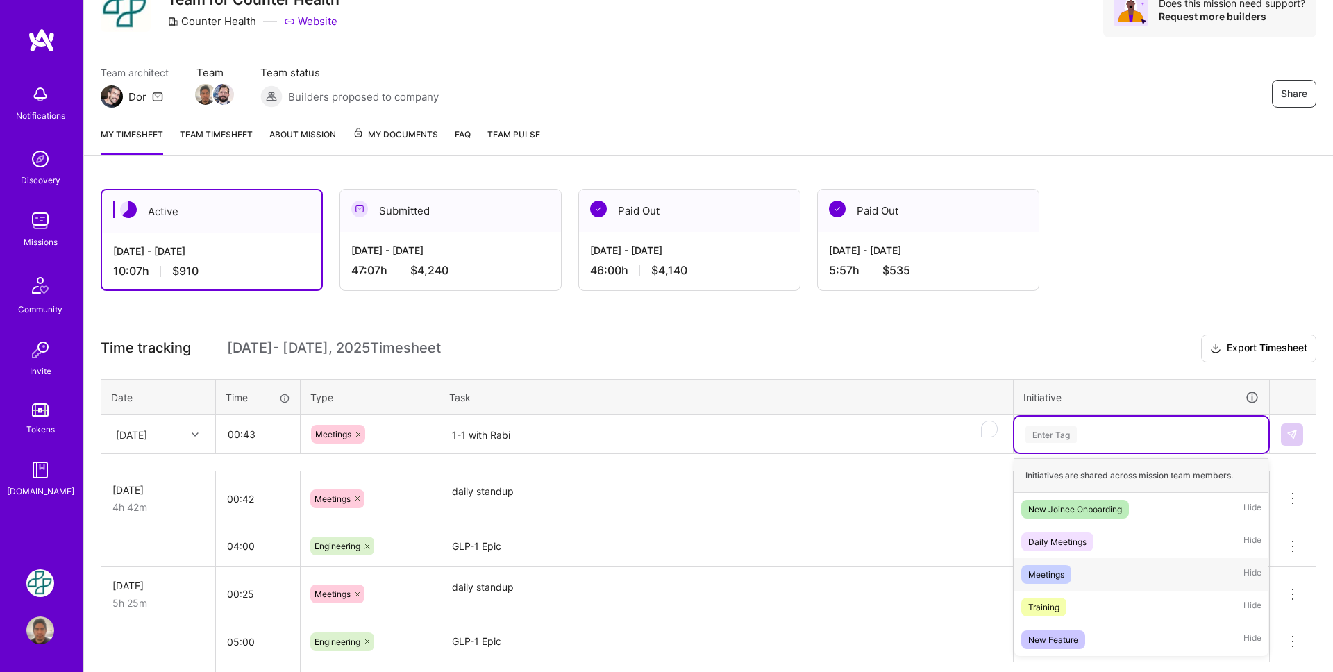
click at [1086, 571] on div "Meetings Hide" at bounding box center [1141, 574] width 254 height 33
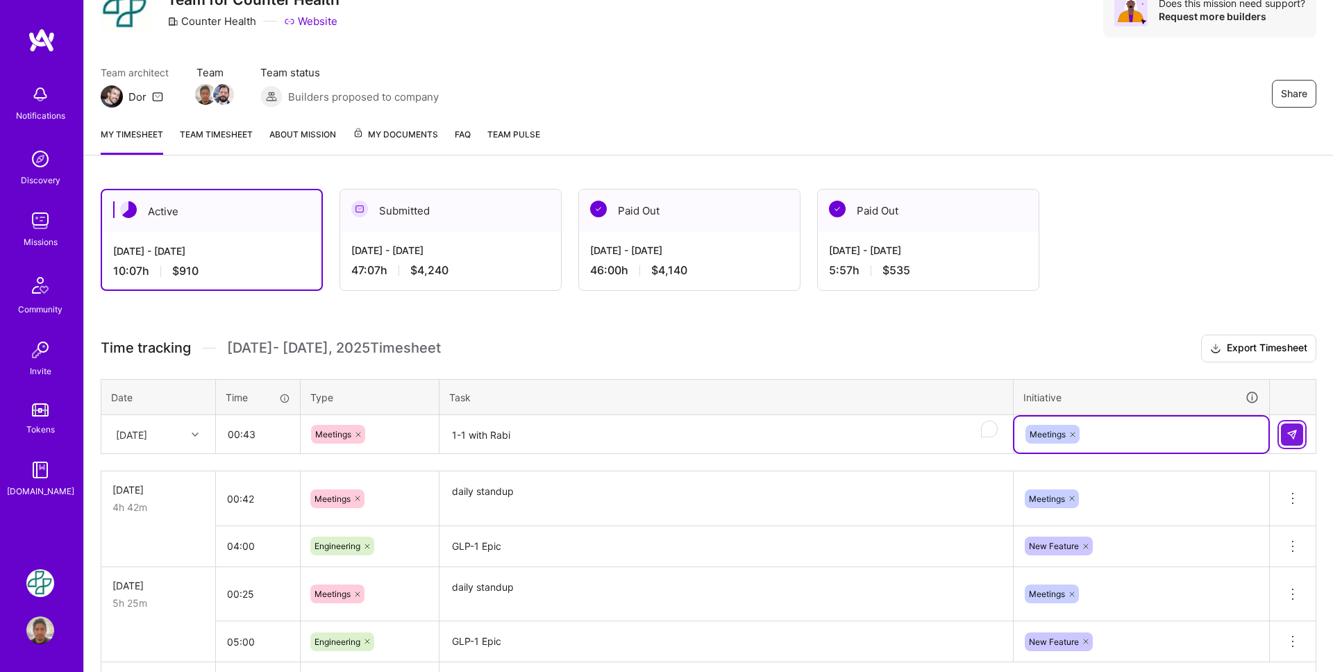
click at [1290, 437] on img at bounding box center [1291, 434] width 11 height 11
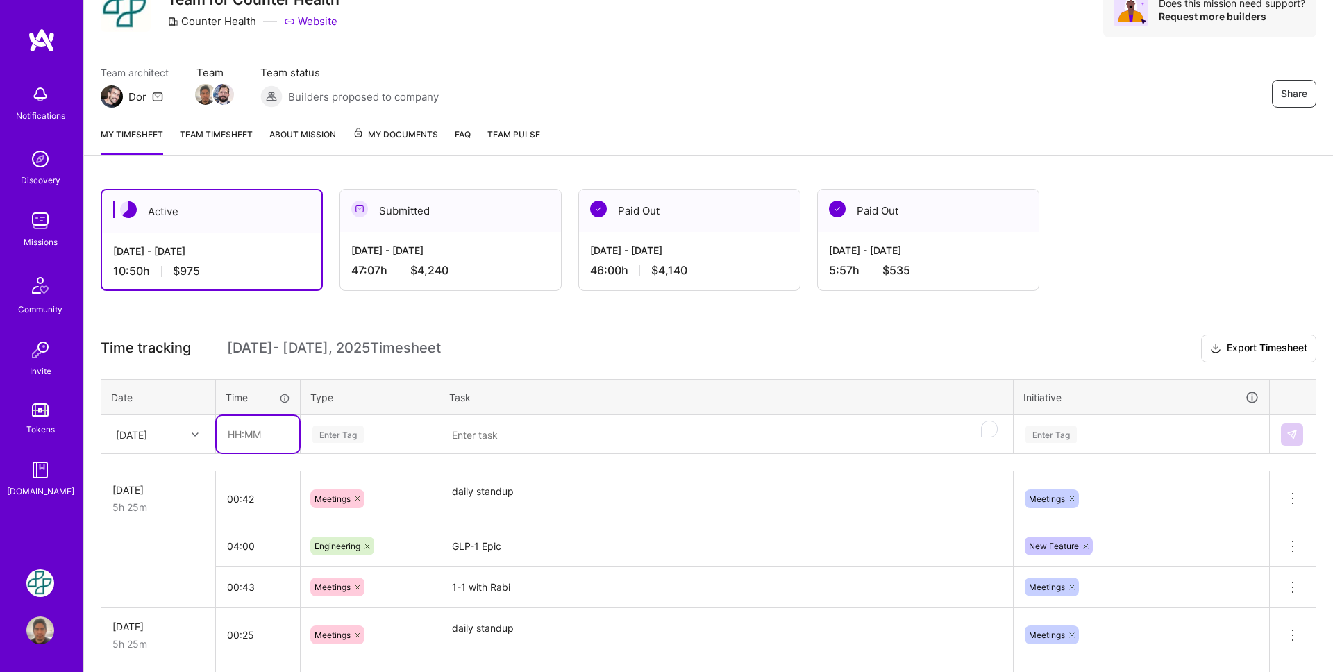
click at [231, 439] on input "text" at bounding box center [258, 434] width 83 height 37
type input "01:35"
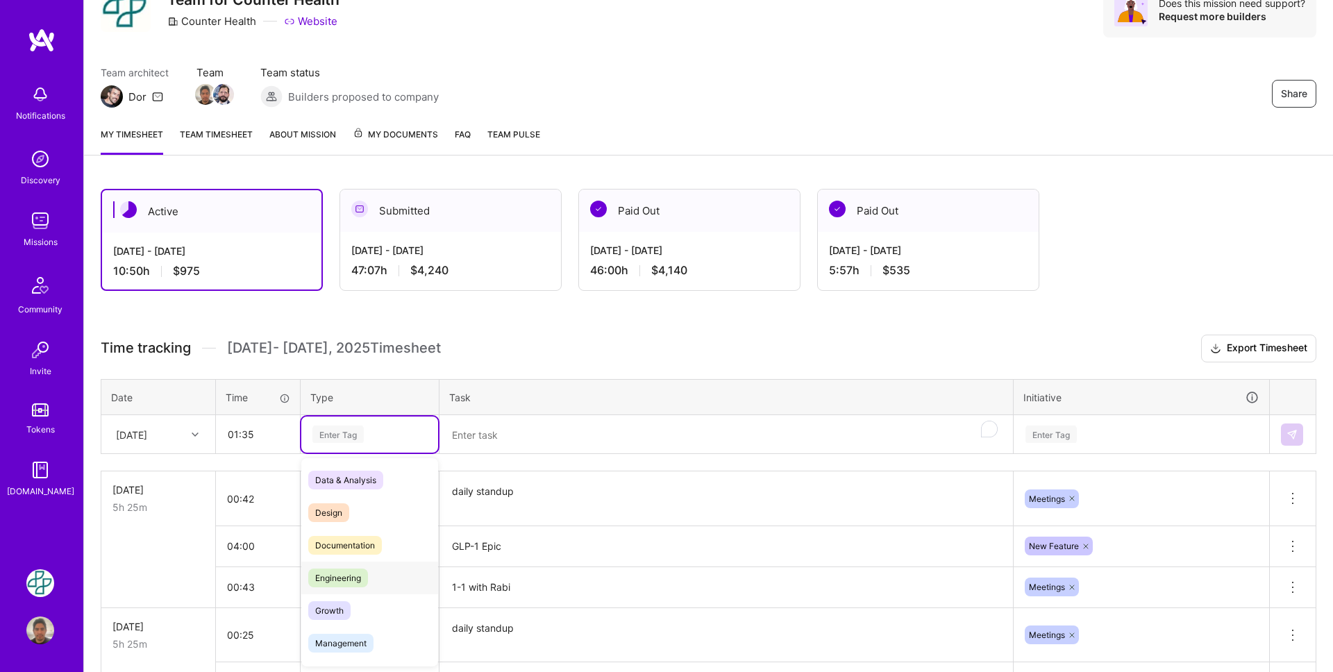
click at [361, 577] on span "Engineering" at bounding box center [338, 577] width 60 height 19
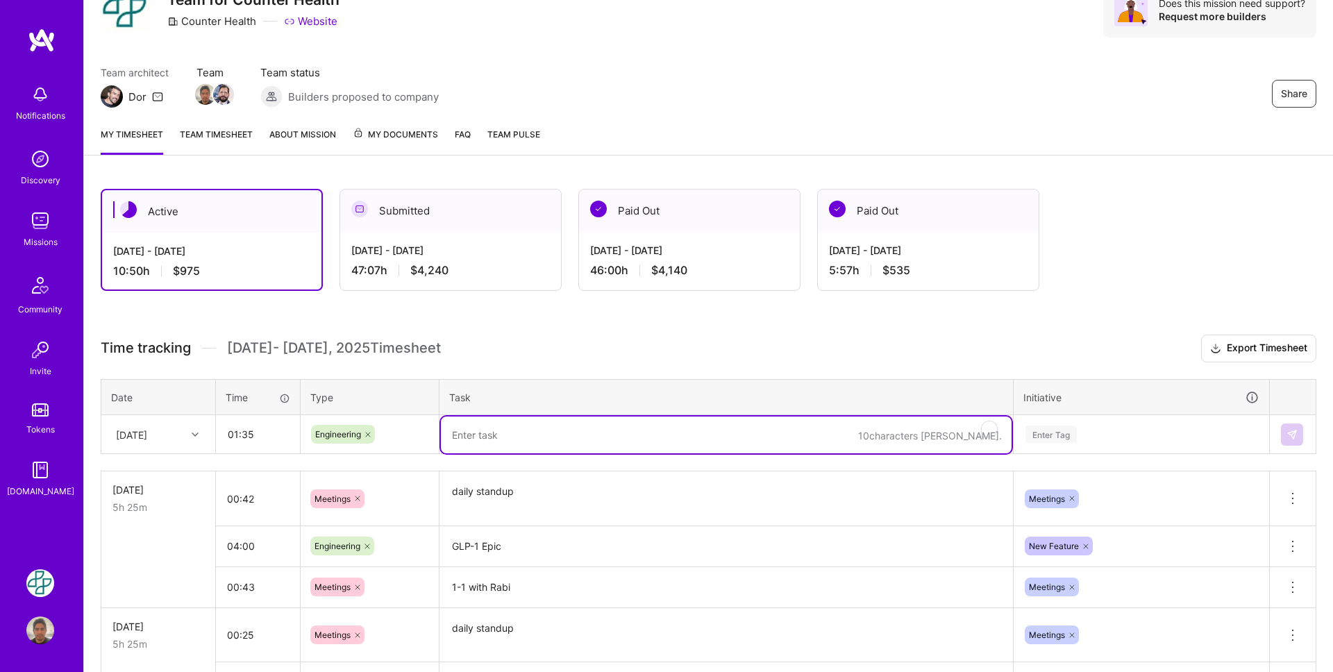
click at [486, 438] on textarea "To enrich screen reader interactions, please activate Accessibility in Grammarl…" at bounding box center [726, 434] width 571 height 37
paste textarea "Native transcripts ingestion review"
type textarea "Native transcripts ingestion review"
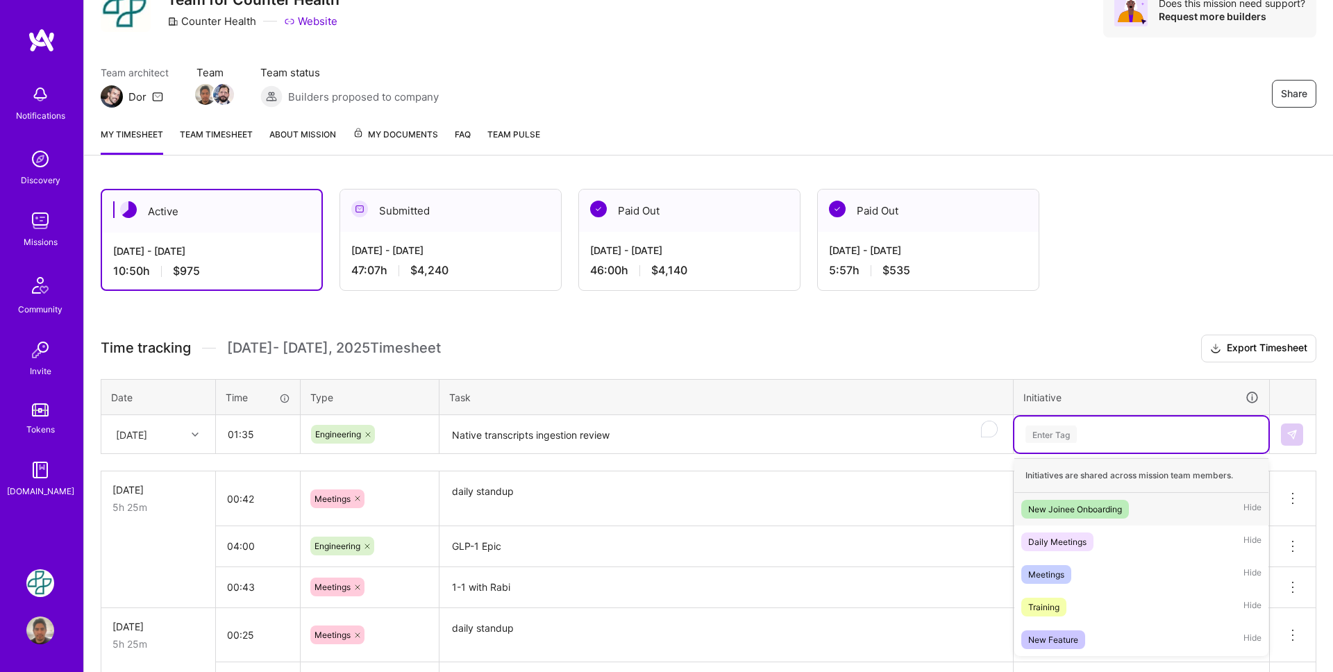
click at [1076, 436] on div "Enter Tag" at bounding box center [1050, 434] width 51 height 22
click at [1068, 632] on div "New Feature" at bounding box center [1053, 639] width 50 height 15
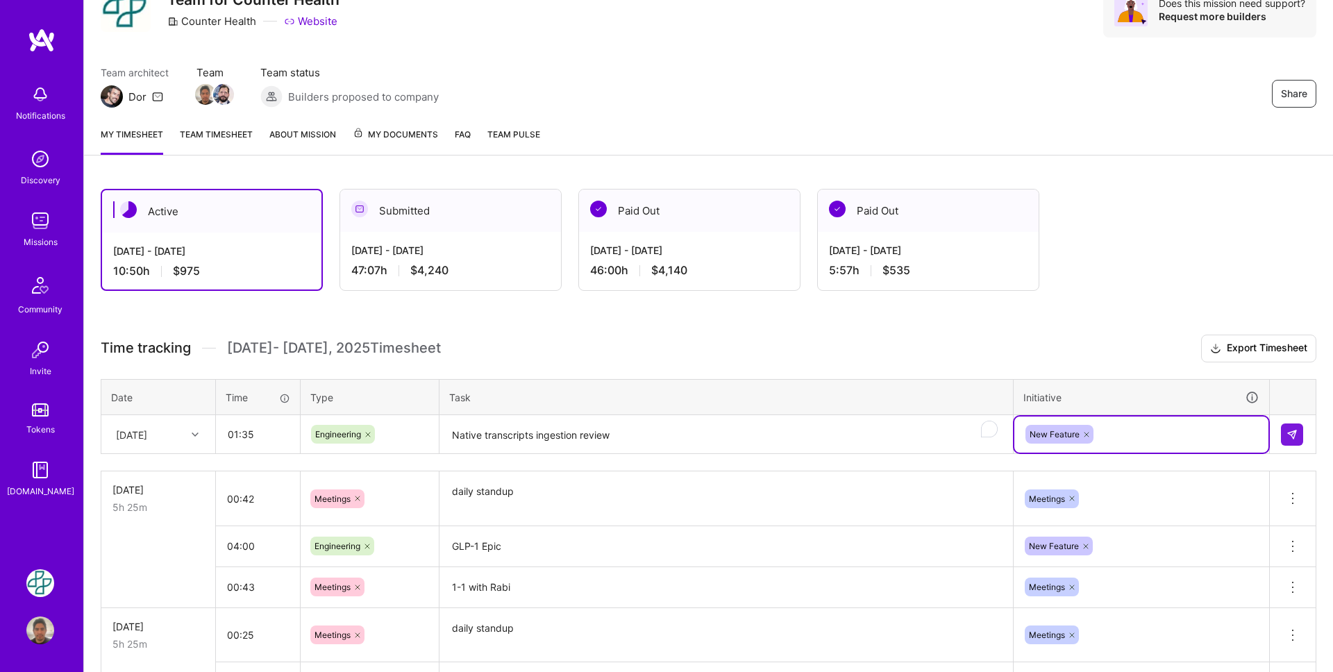
click at [1304, 436] on td at bounding box center [1292, 434] width 47 height 39
click at [1295, 434] on img at bounding box center [1291, 434] width 11 height 11
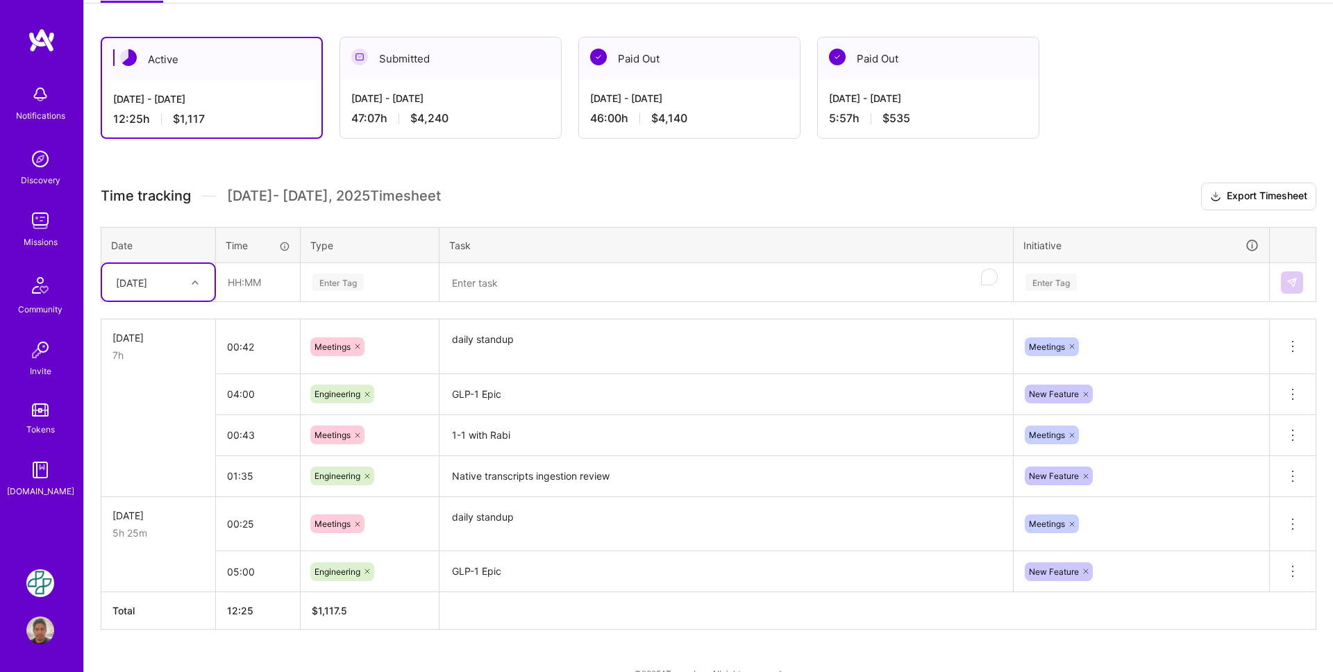
scroll to position [244, 0]
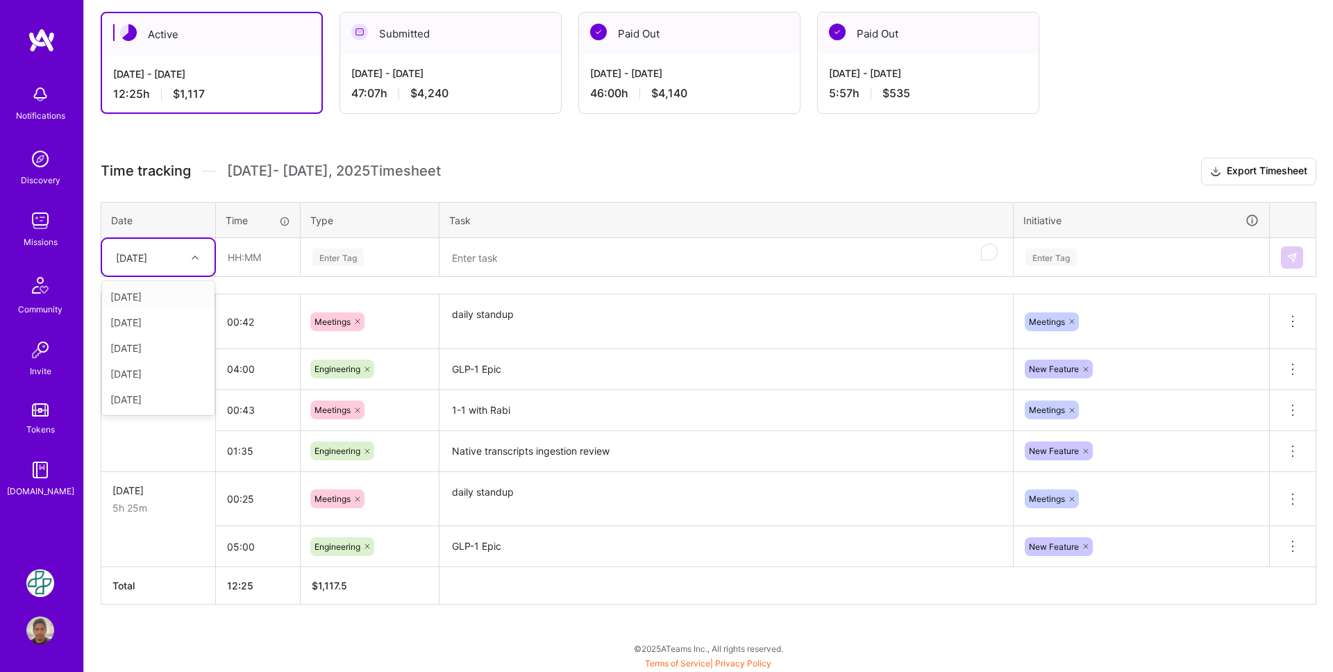
click at [178, 265] on div "[DATE]" at bounding box center [147, 257] width 77 height 23
click at [175, 319] on div "[DATE]" at bounding box center [158, 323] width 112 height 26
click at [262, 255] on input "text" at bounding box center [258, 257] width 83 height 37
type input "00:26"
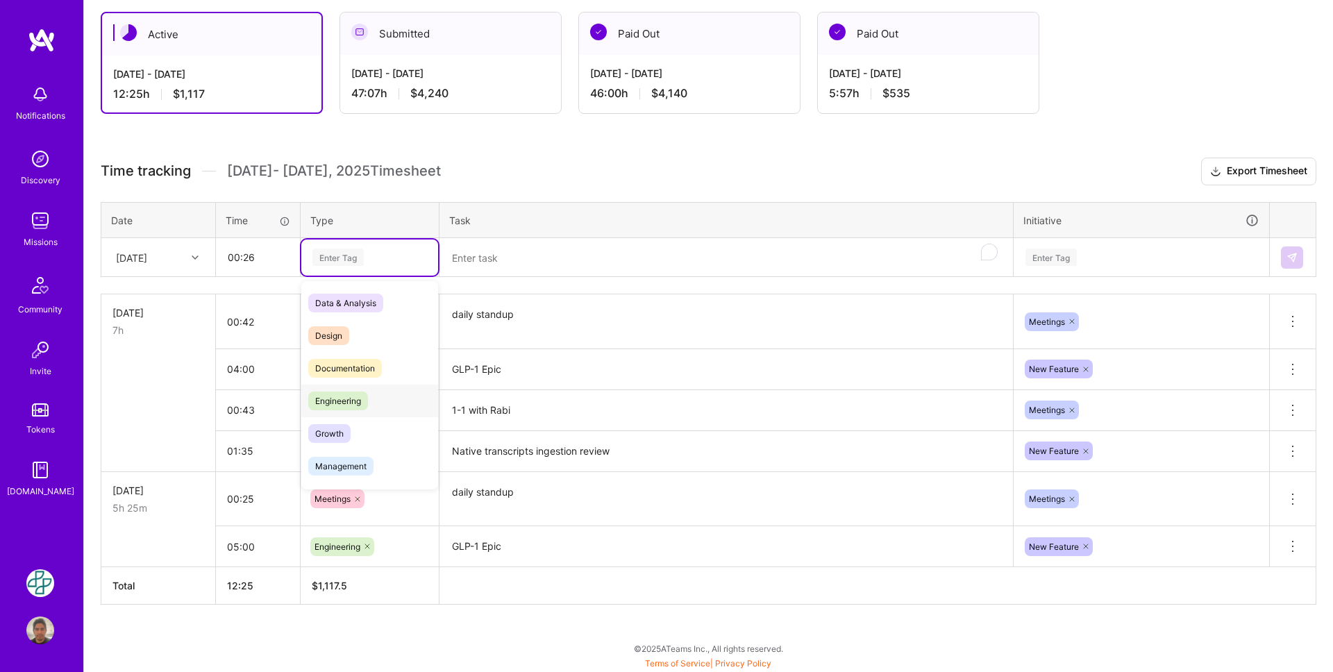
click at [351, 393] on span "Engineering" at bounding box center [338, 400] width 60 height 19
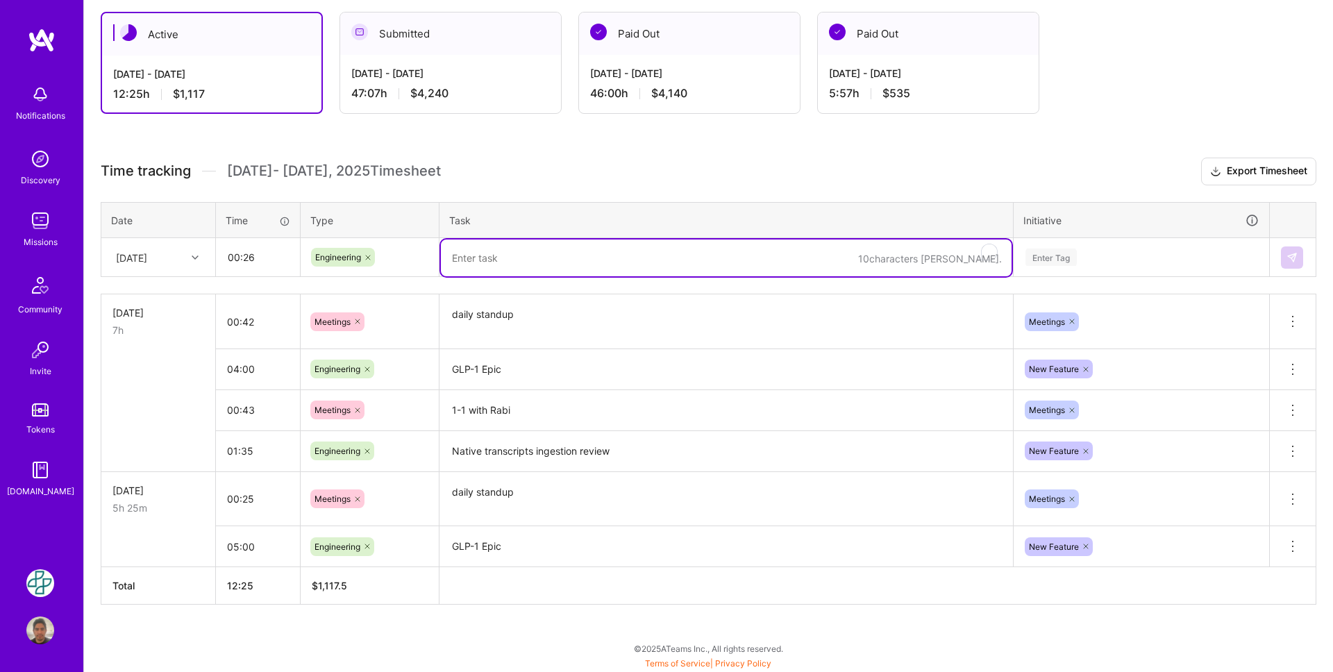
click at [498, 254] on textarea "To enrich screen reader interactions, please activate Accessibility in Grammarl…" at bounding box center [726, 257] width 571 height 37
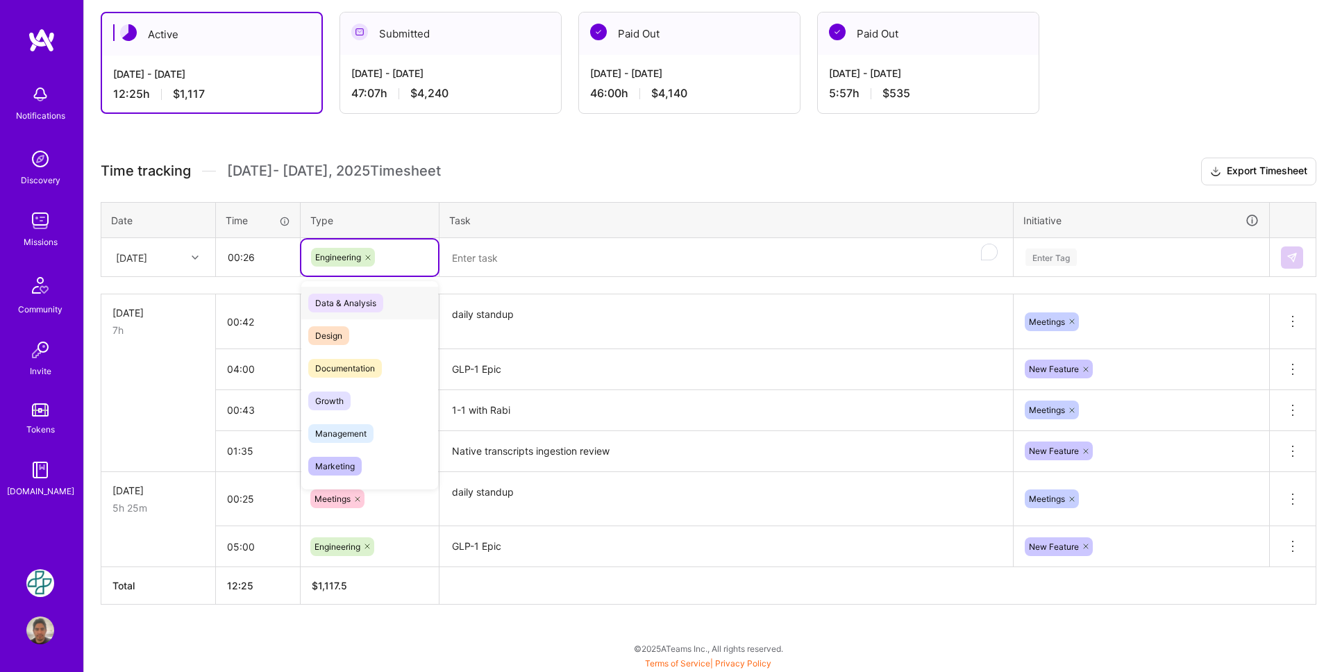
click at [396, 268] on div "Engineering" at bounding box center [369, 257] width 137 height 36
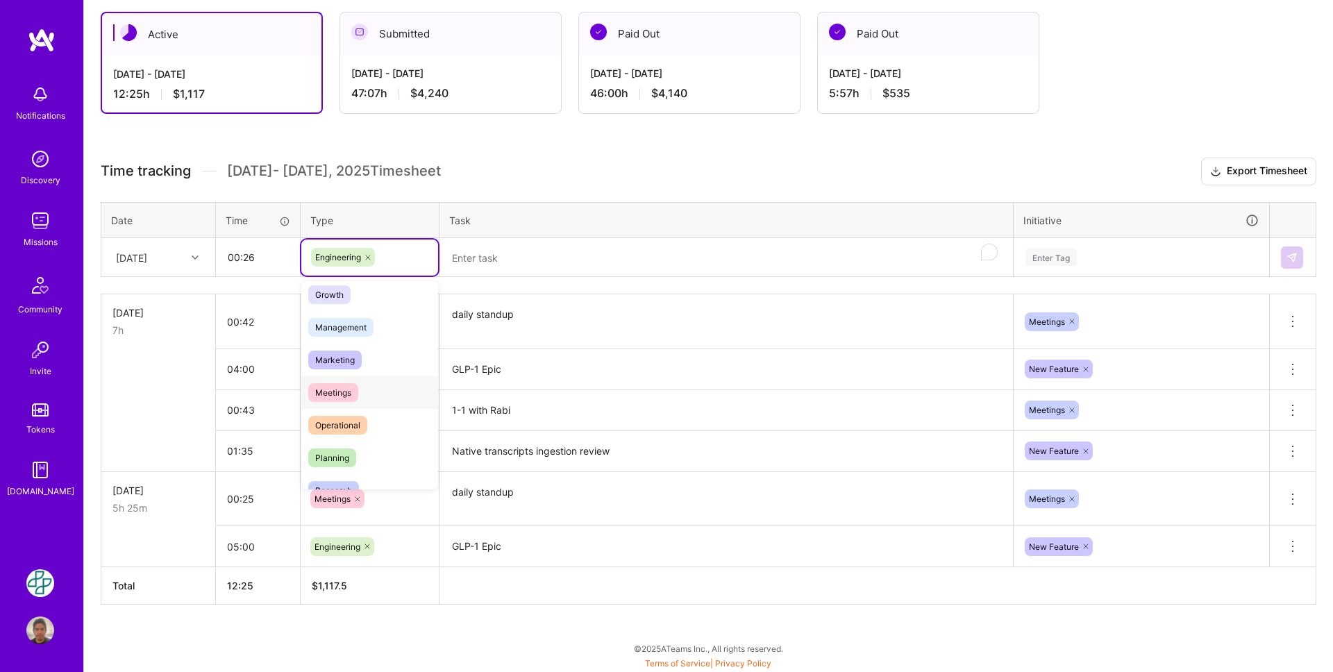
click at [369, 392] on div "Meetings" at bounding box center [369, 392] width 137 height 33
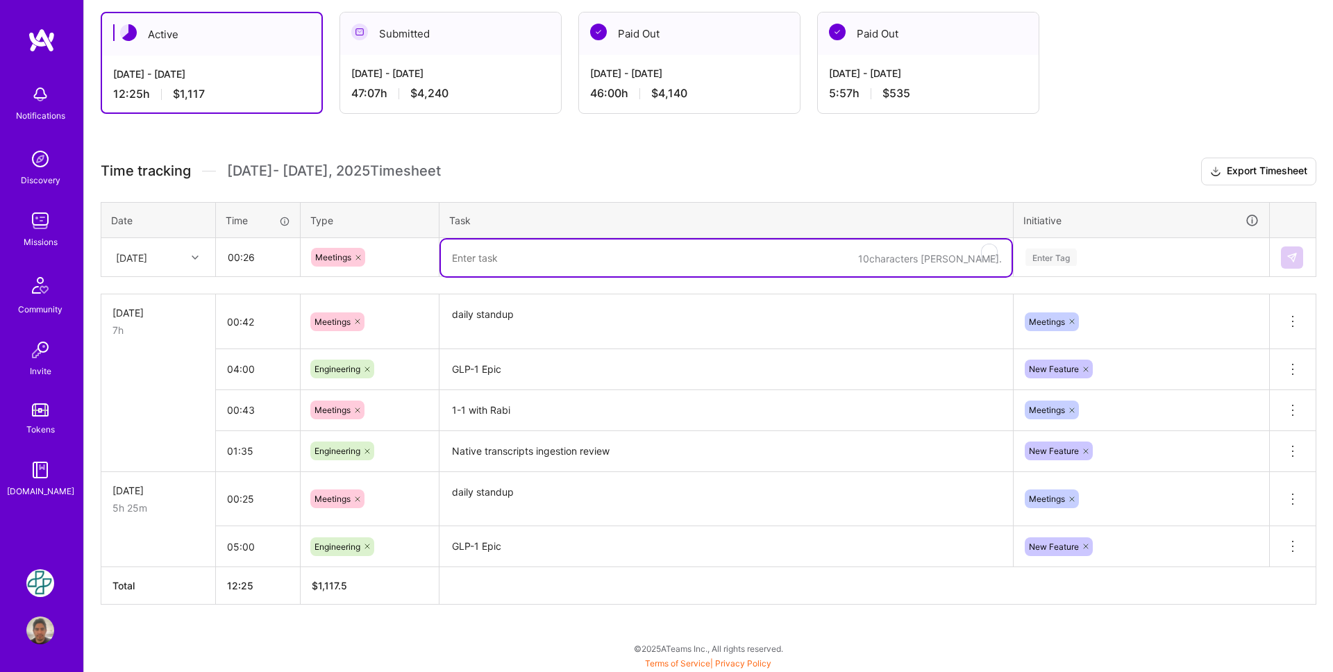
click at [470, 261] on textarea "To enrich screen reader interactions, please activate Accessibility in Grammarl…" at bounding box center [726, 257] width 571 height 37
paste textarea "daily standup"
type textarea "daily standup"
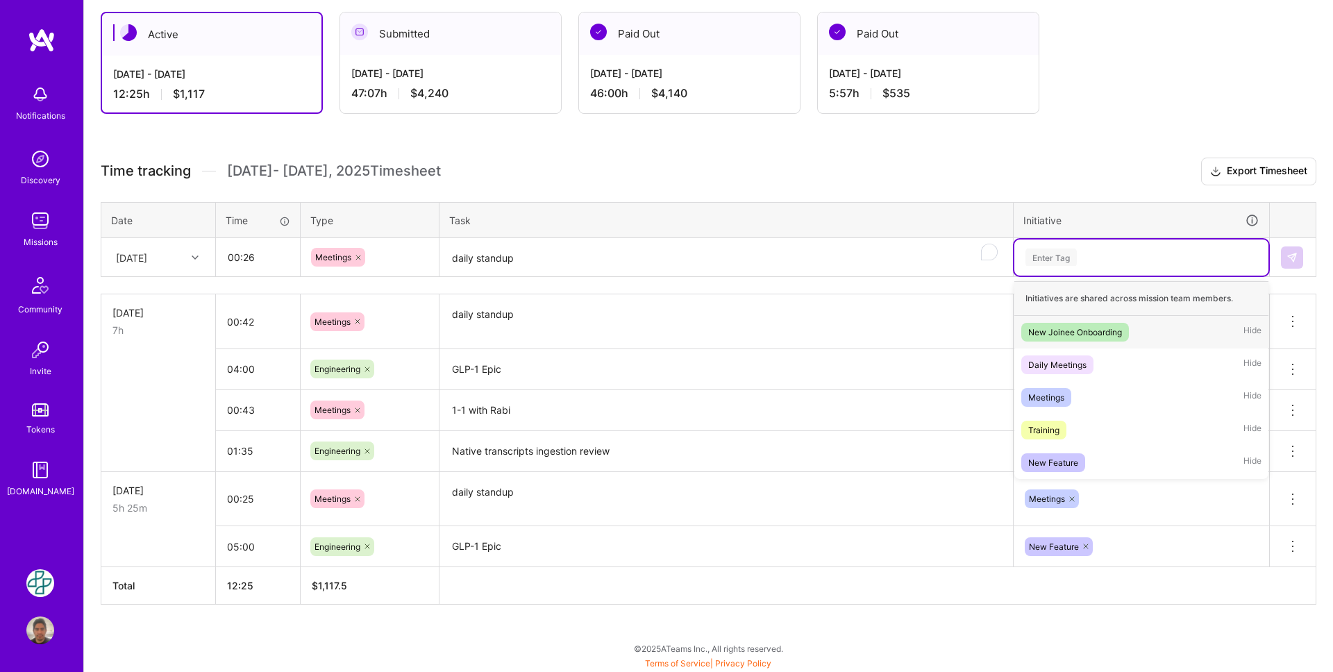
click at [1147, 255] on div "Enter Tag" at bounding box center [1141, 256] width 235 height 17
click at [1117, 386] on div "Meetings Hide" at bounding box center [1141, 397] width 254 height 33
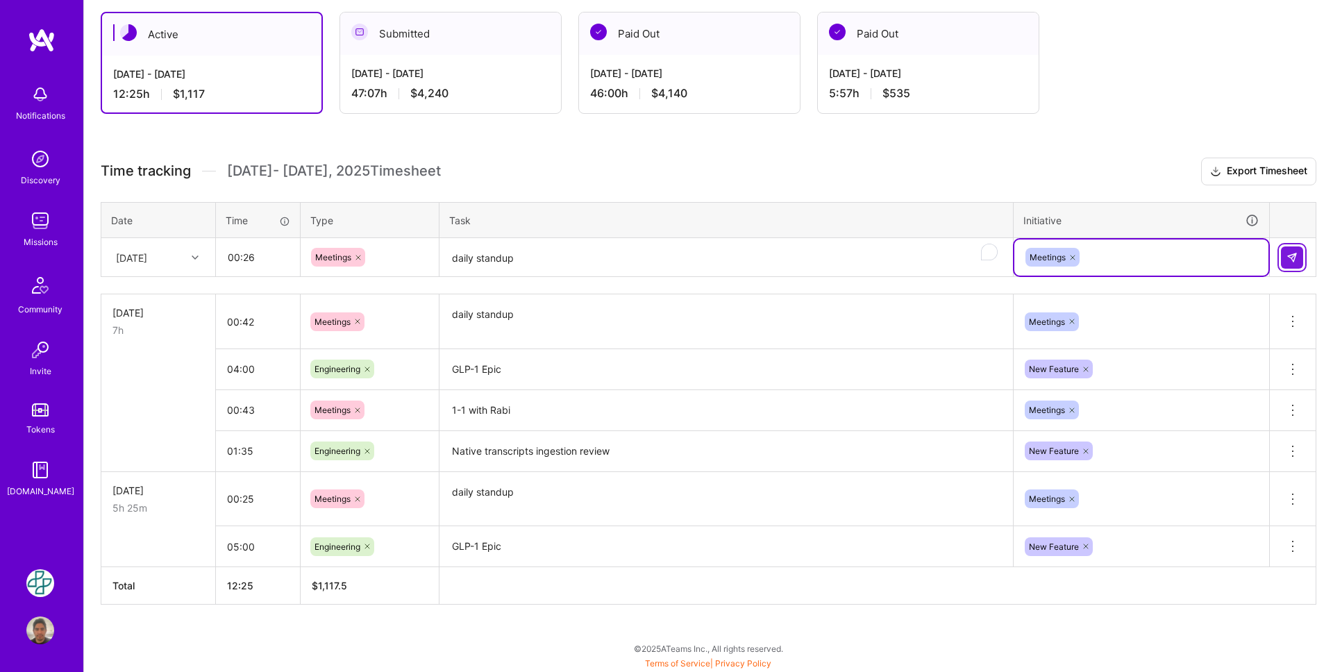
click at [1294, 261] on img at bounding box center [1291, 257] width 11 height 11
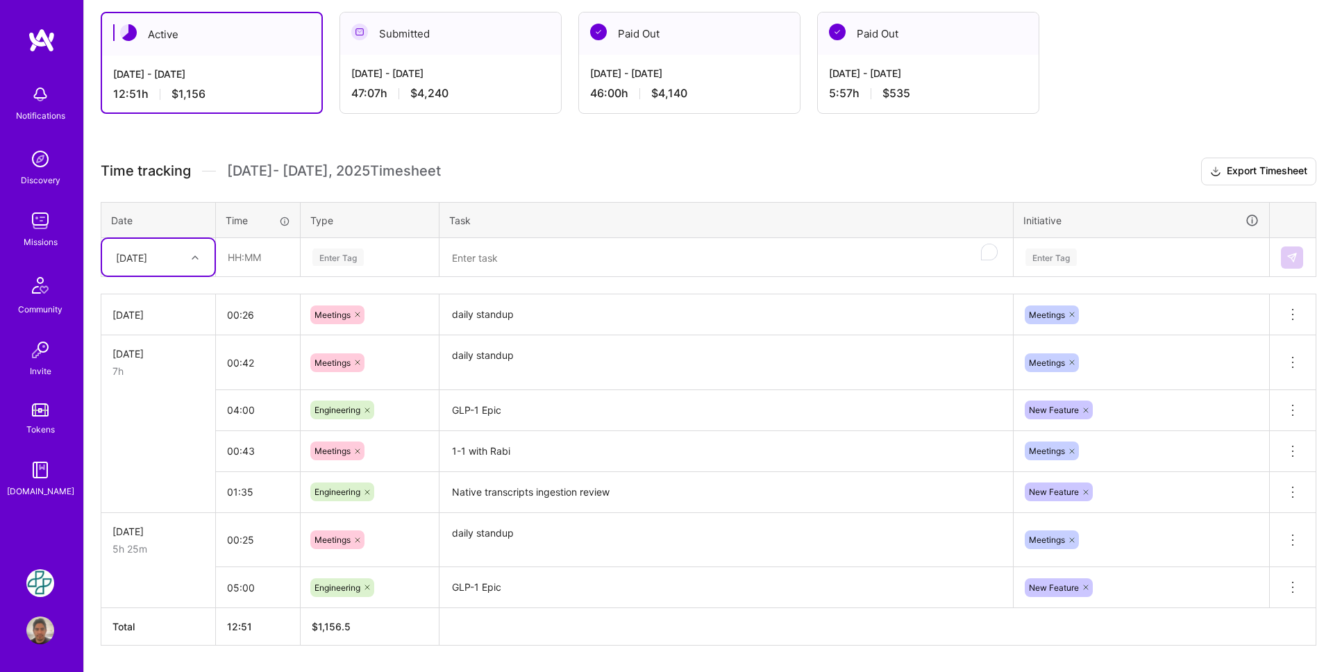
click at [196, 263] on div at bounding box center [197, 257] width 22 height 18
click at [251, 259] on input "text" at bounding box center [258, 257] width 83 height 37
type input "07:40"
click at [355, 257] on div "Enter Tag" at bounding box center [337, 257] width 51 height 22
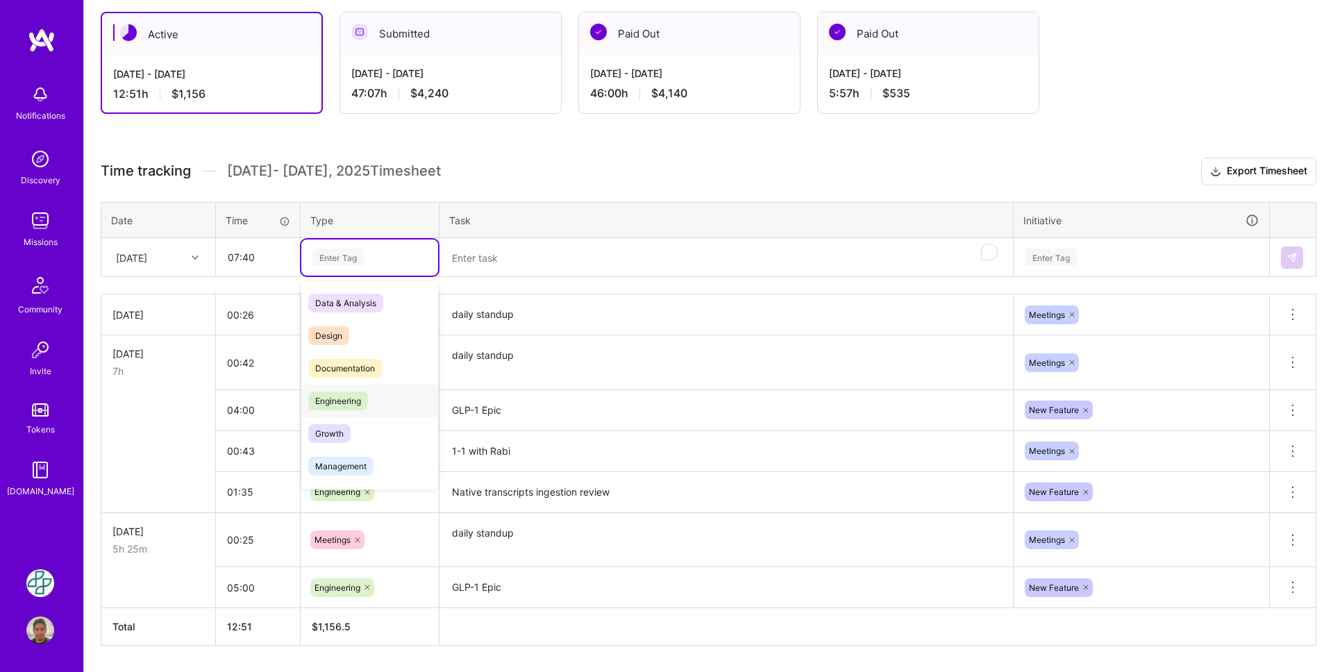
click at [398, 393] on div "Engineering" at bounding box center [369, 401] width 137 height 33
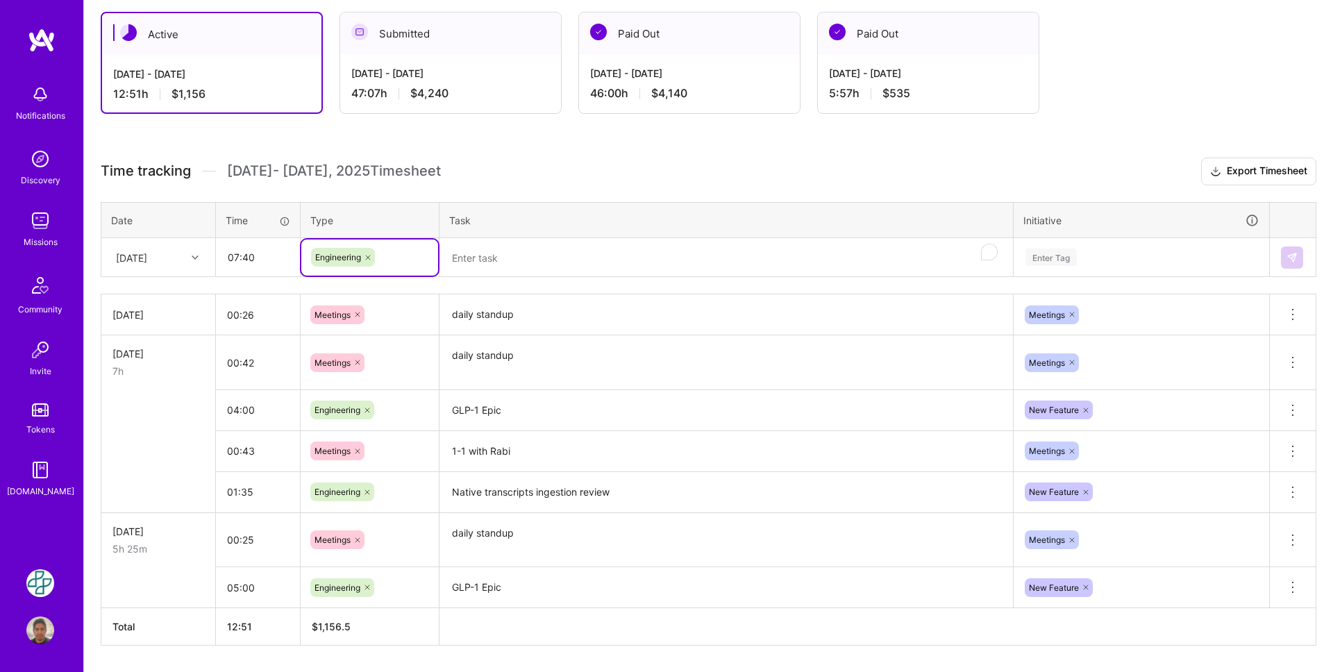
click at [484, 253] on textarea "To enrich screen reader interactions, please activate Accessibility in Grammarl…" at bounding box center [726, 257] width 571 height 37
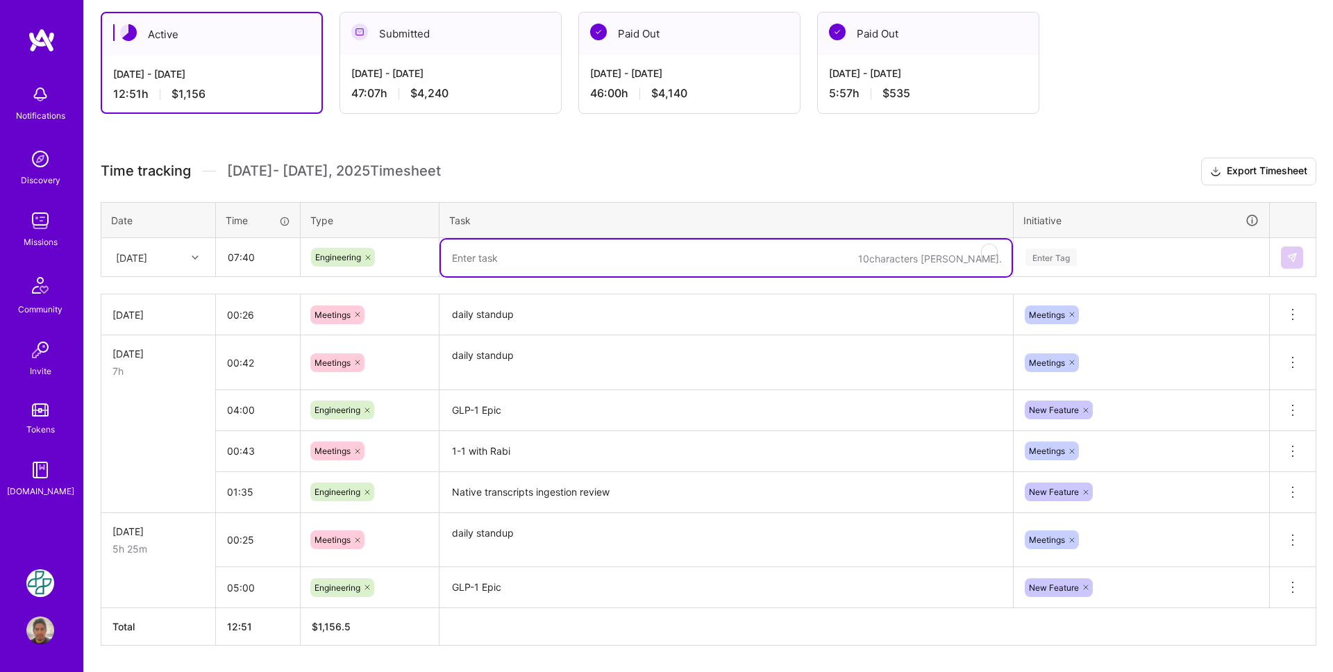
paste textarea "GLP-1 Epic"
type textarea "GLP-1 Epic"
click at [1060, 255] on div "Enter Tag" at bounding box center [1050, 257] width 51 height 22
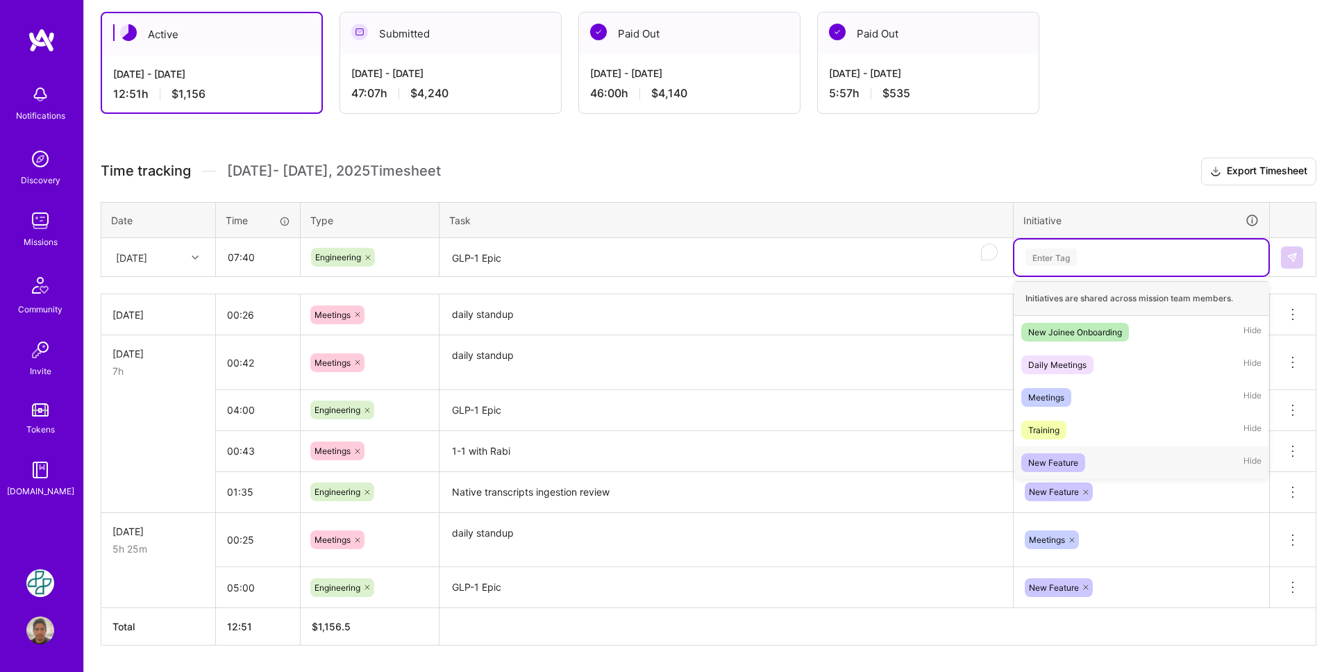
click at [1099, 452] on div "New Feature Hide" at bounding box center [1141, 462] width 254 height 33
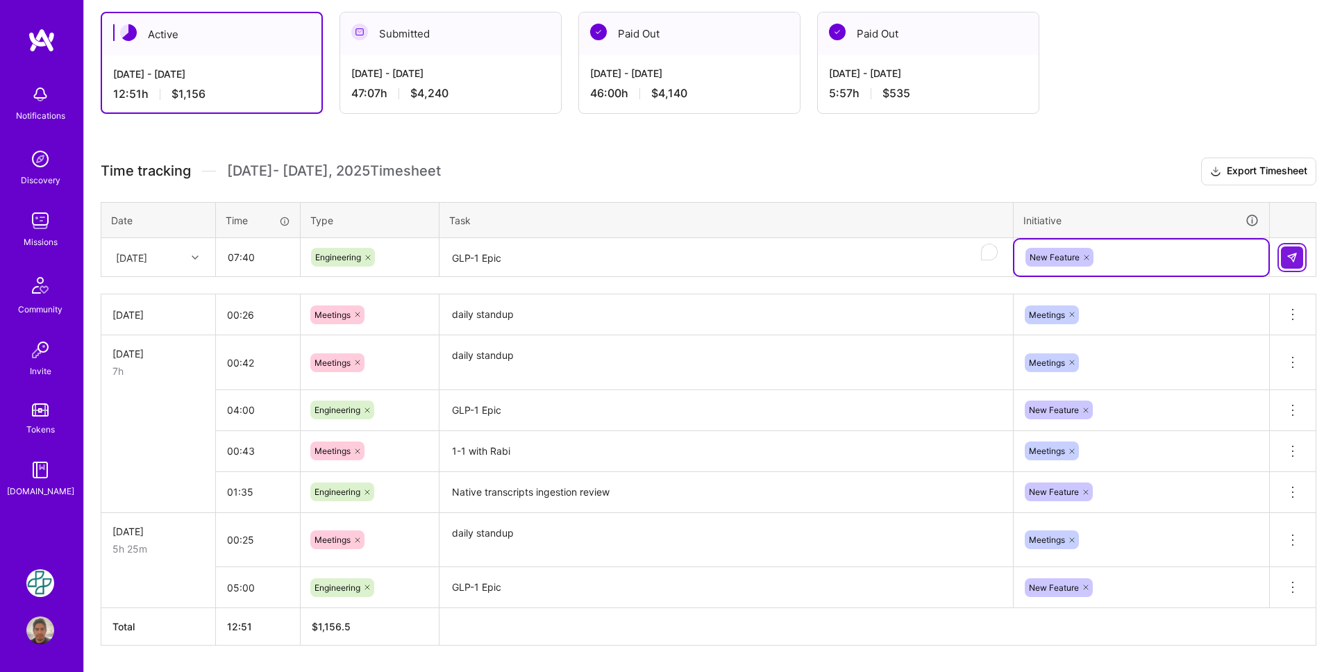
click at [1301, 260] on button at bounding box center [1292, 257] width 22 height 22
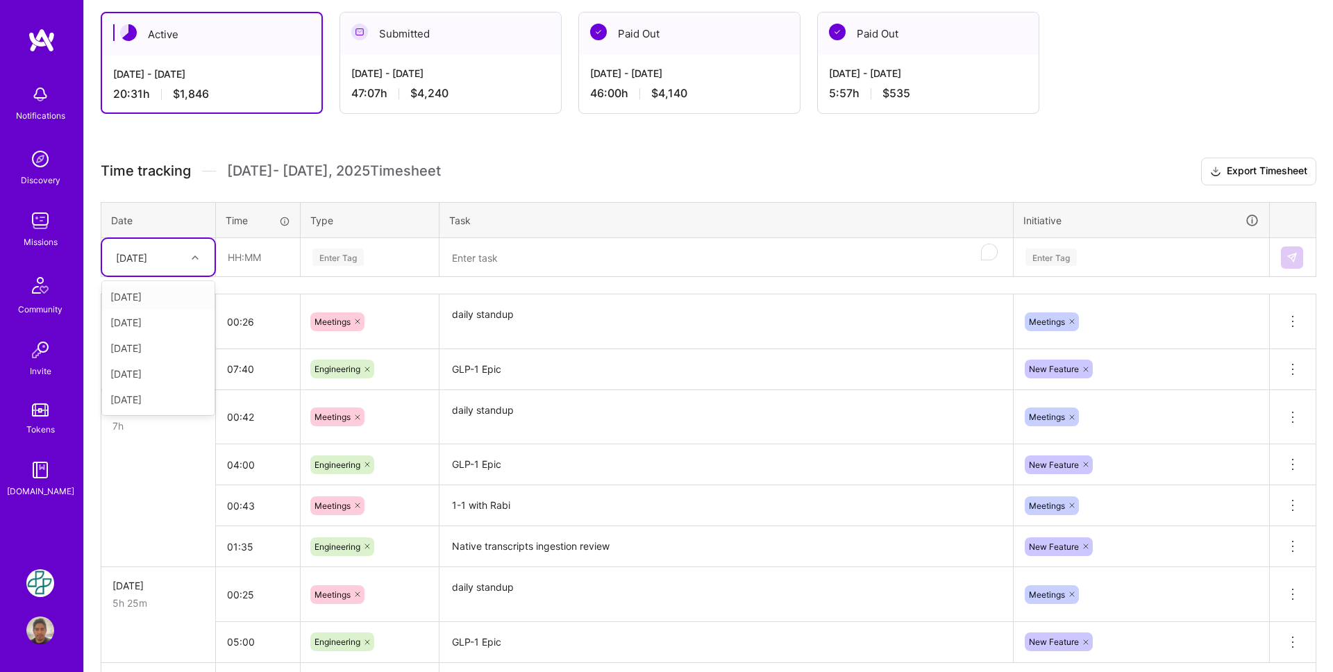
click at [187, 249] on div at bounding box center [197, 257] width 22 height 18
click at [181, 344] on div "[DATE]" at bounding box center [158, 348] width 112 height 26
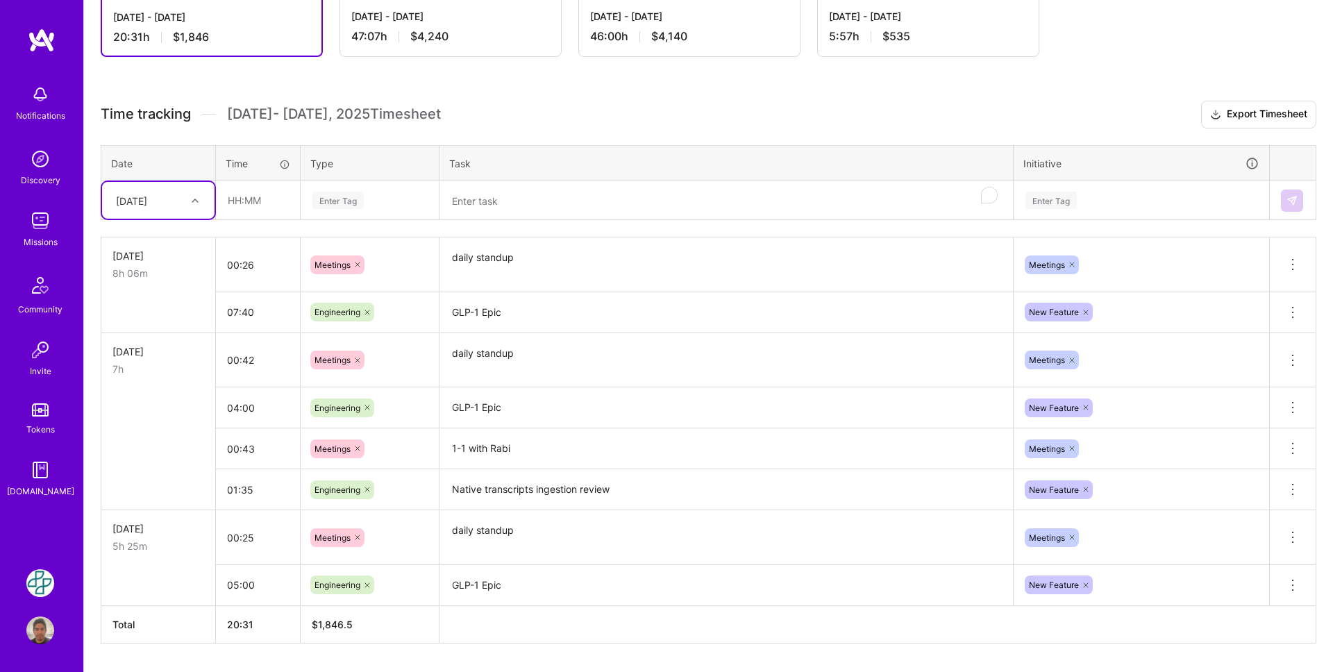
scroll to position [339, 0]
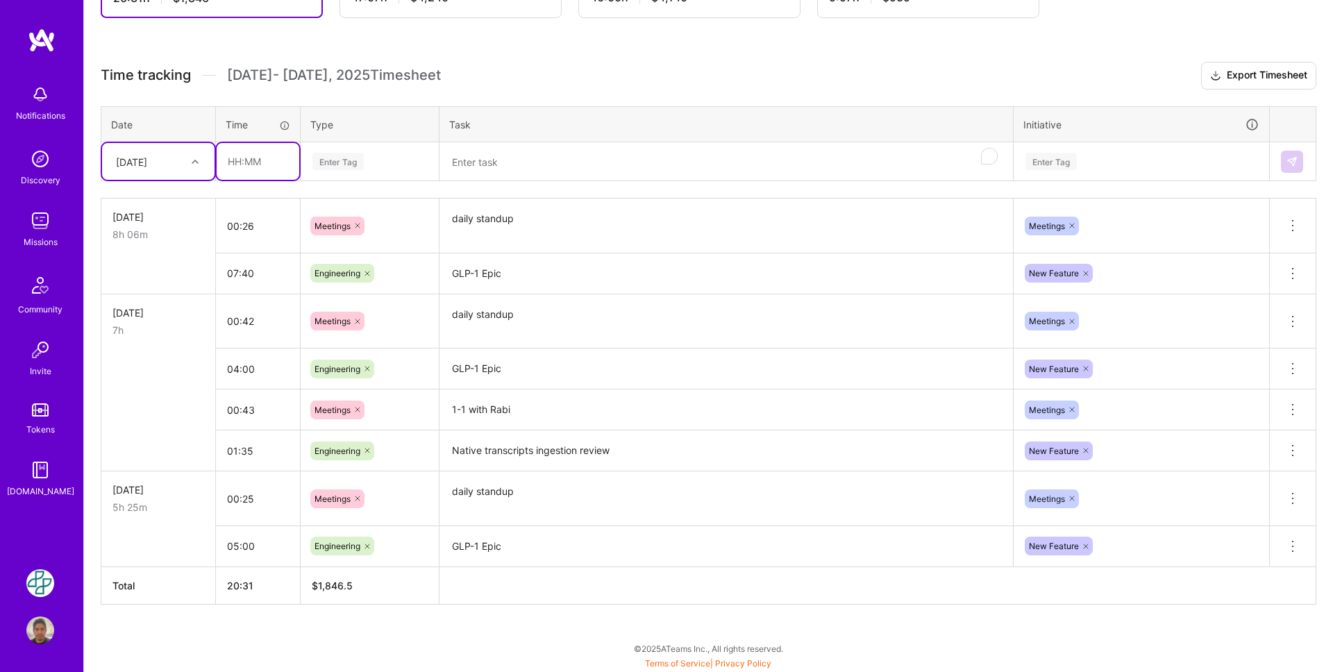
click at [230, 162] on input "text" at bounding box center [258, 161] width 83 height 37
type input "2"
type input "02:15"
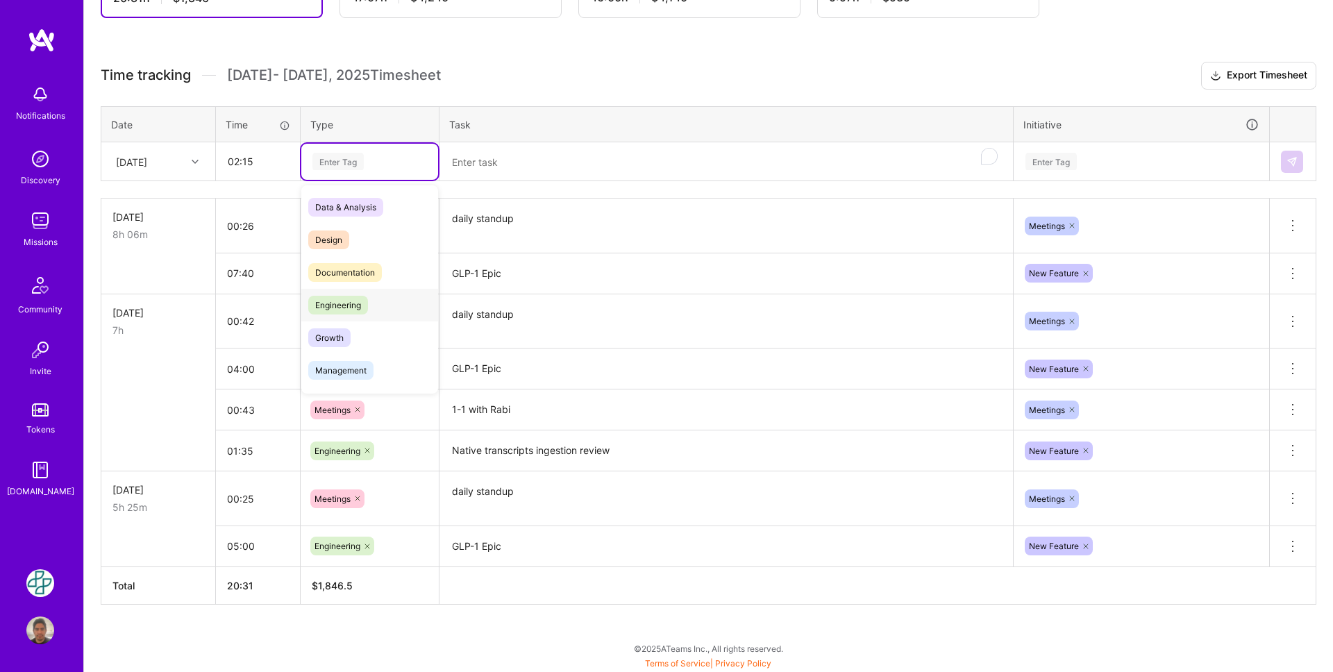
click at [387, 311] on div "Engineering" at bounding box center [369, 305] width 137 height 33
click at [491, 162] on textarea "To enrich screen reader interactions, please activate Accessibility in Grammarl…" at bounding box center [726, 162] width 571 height 37
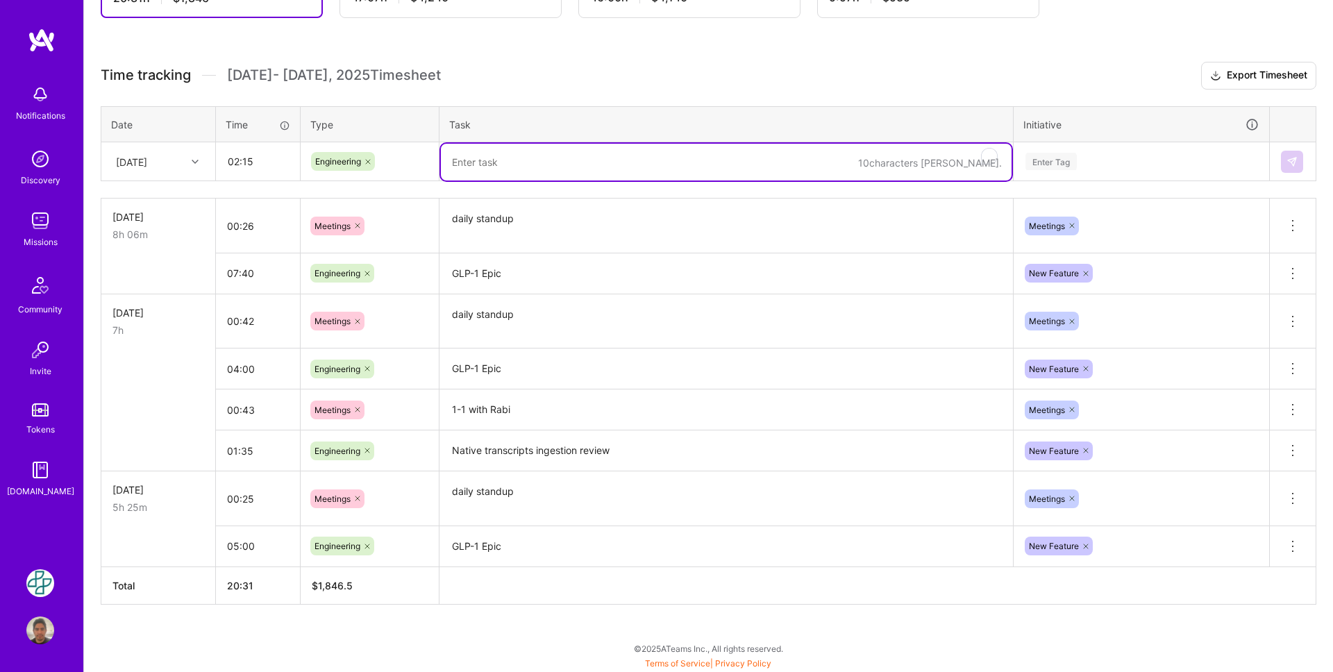
paste textarea "GLP-1 Epic"
type textarea "GLP-1 Epic"
click at [1063, 160] on div "Enter Tag" at bounding box center [1050, 162] width 51 height 22
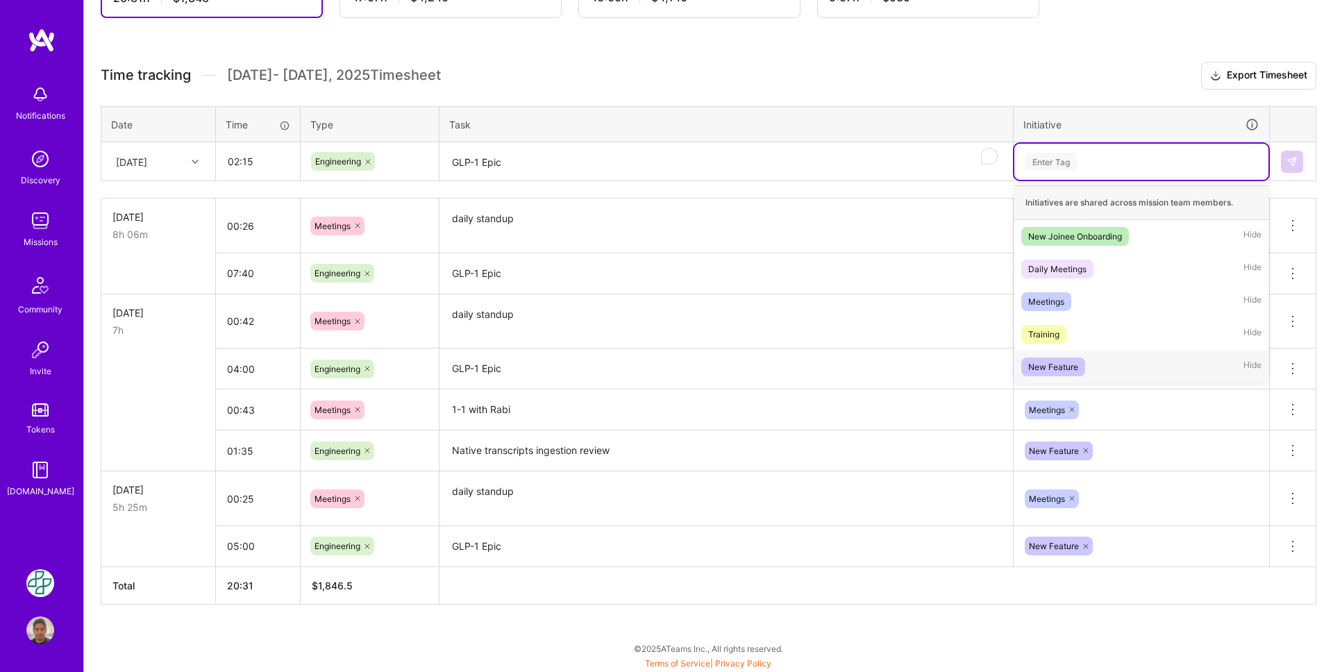
click at [1079, 362] on span "New Feature" at bounding box center [1053, 366] width 64 height 19
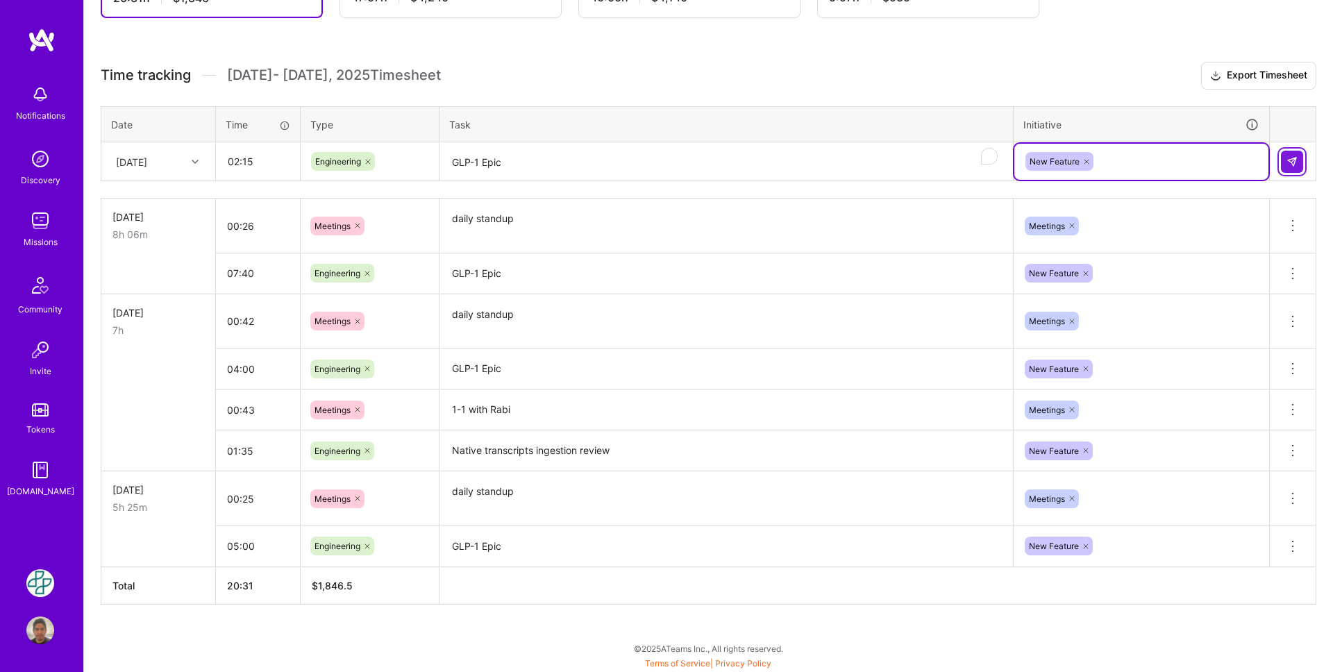
click at [1293, 162] on img at bounding box center [1291, 161] width 11 height 11
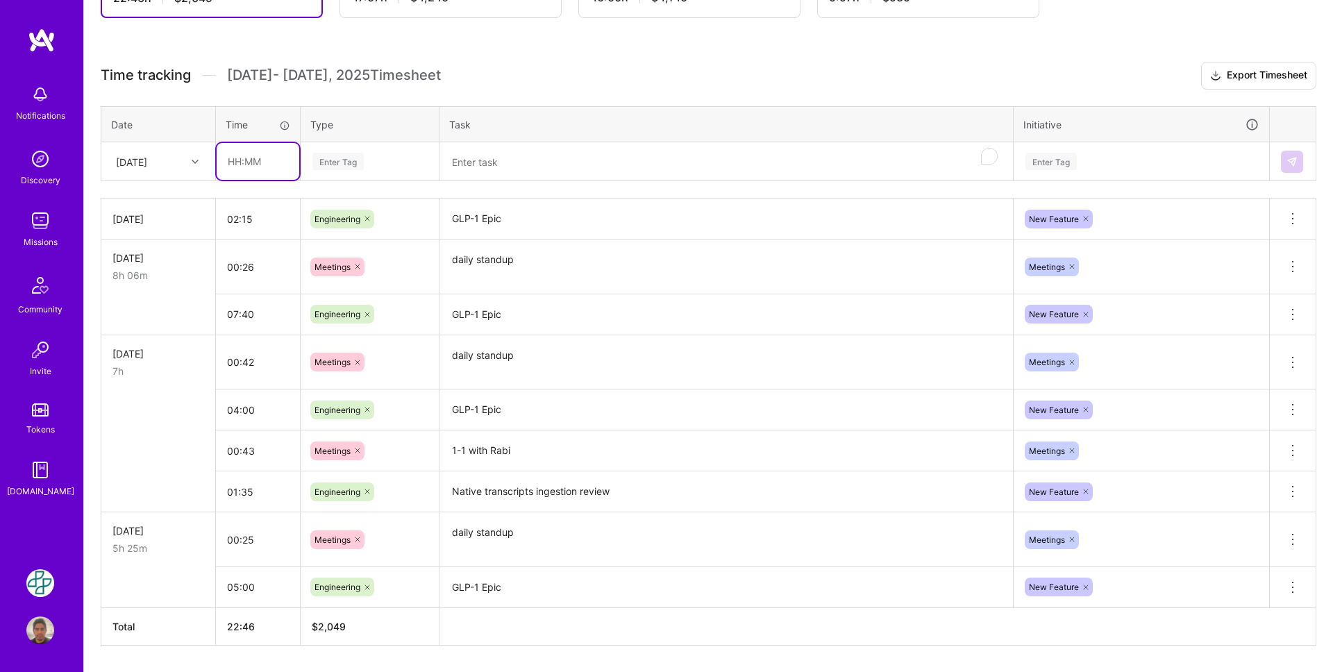
click at [226, 162] on input "text" at bounding box center [258, 161] width 83 height 37
type input "00:35"
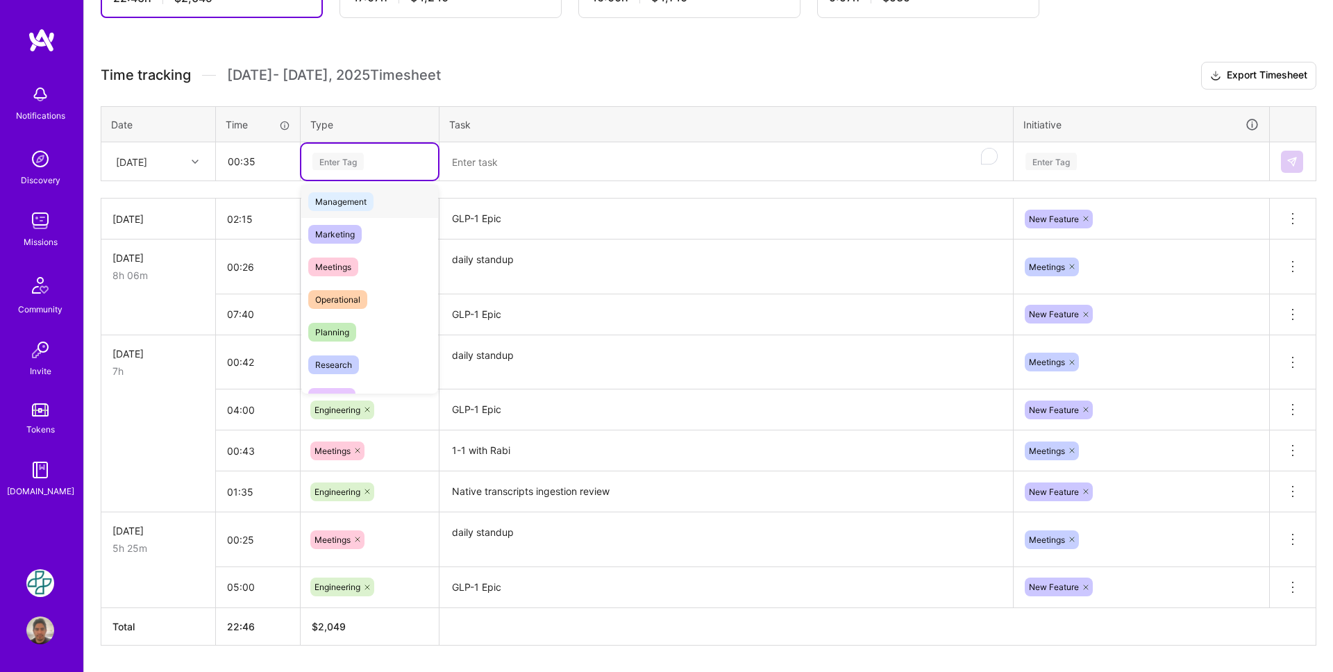
scroll to position [167, 0]
click at [369, 260] on div "Meetings" at bounding box center [369, 269] width 137 height 33
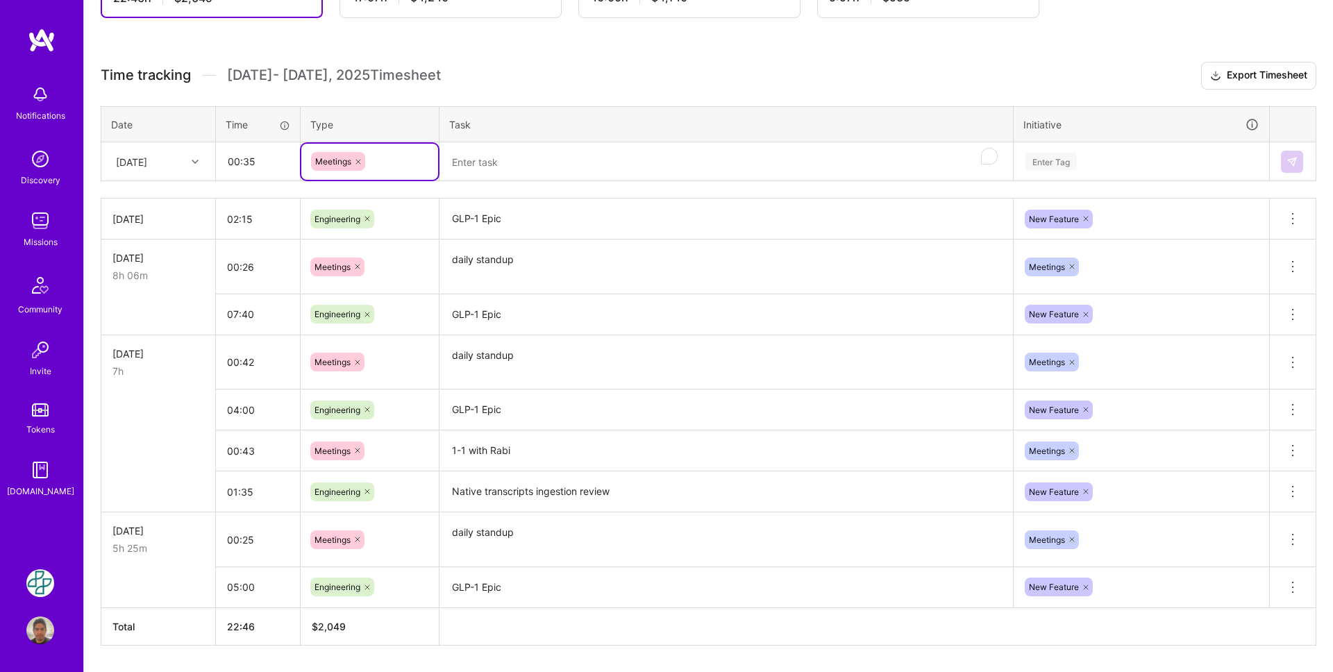
click at [494, 153] on textarea "To enrich screen reader interactions, please activate Accessibility in Grammarl…" at bounding box center [726, 162] width 571 height 37
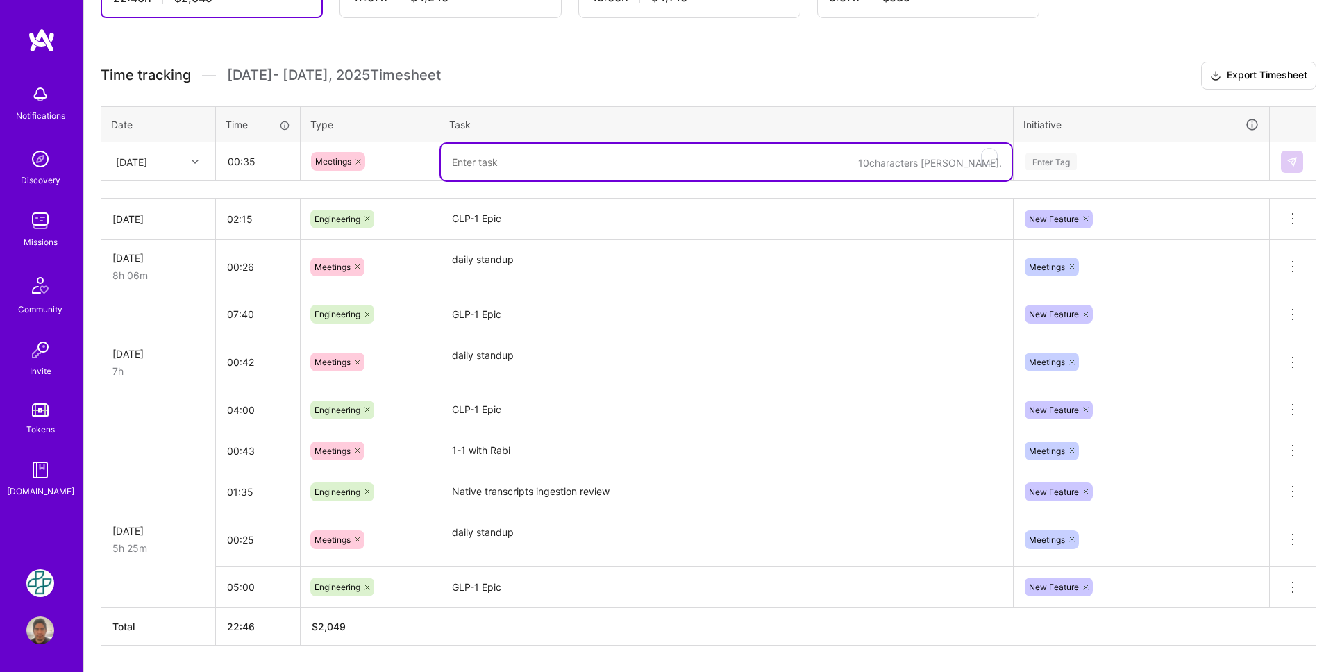
paste textarea "daily standup"
type textarea "daily standup"
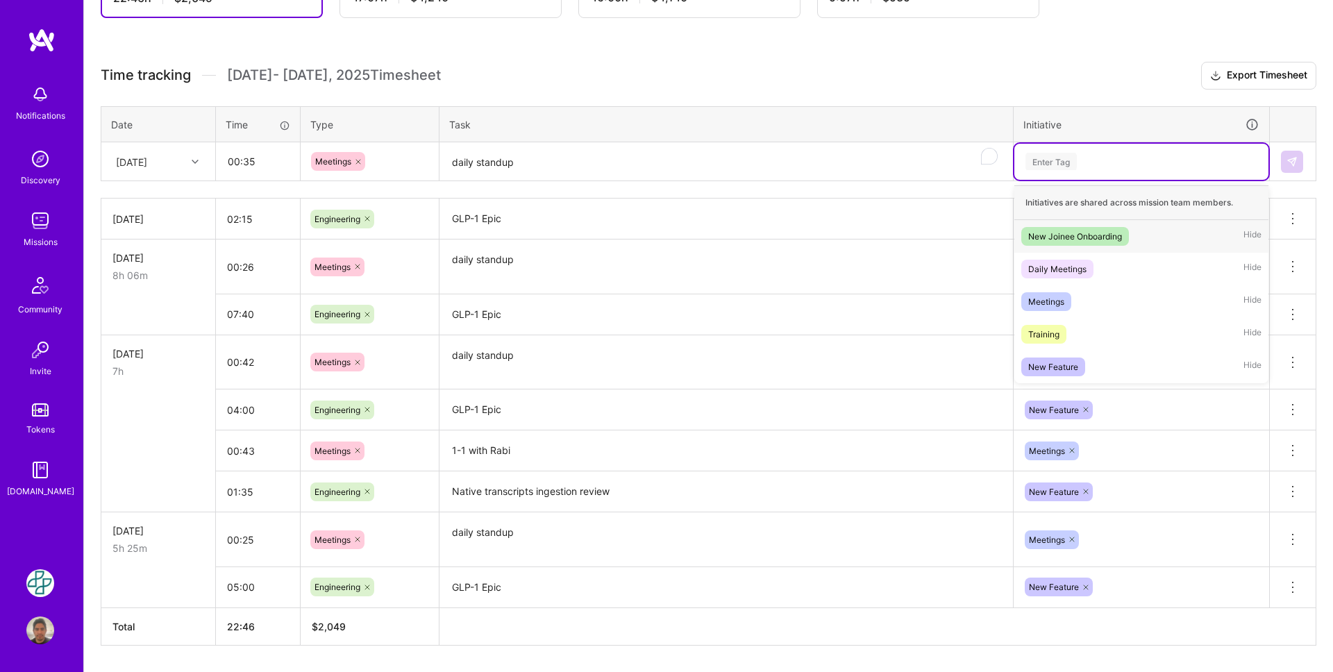
click at [1044, 160] on div "Enter Tag" at bounding box center [1050, 162] width 51 height 22
click at [1083, 296] on div "Meetings Hide" at bounding box center [1141, 301] width 254 height 33
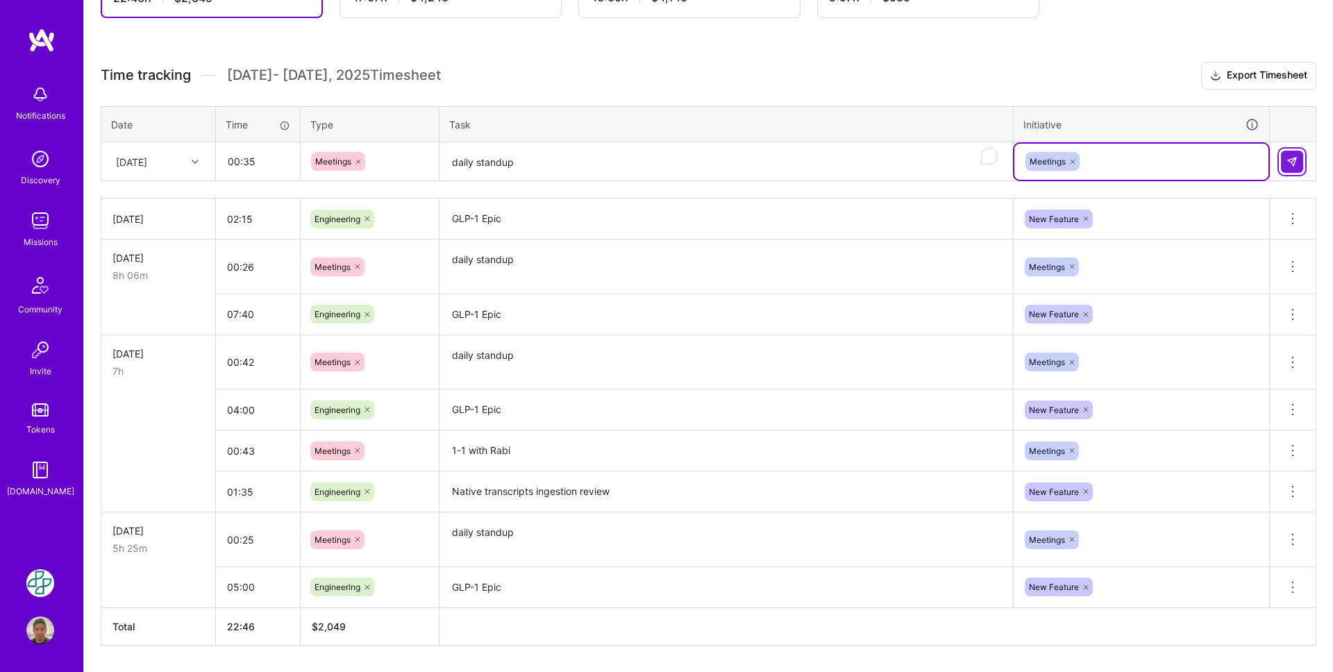
click at [1287, 167] on button at bounding box center [1292, 162] width 22 height 22
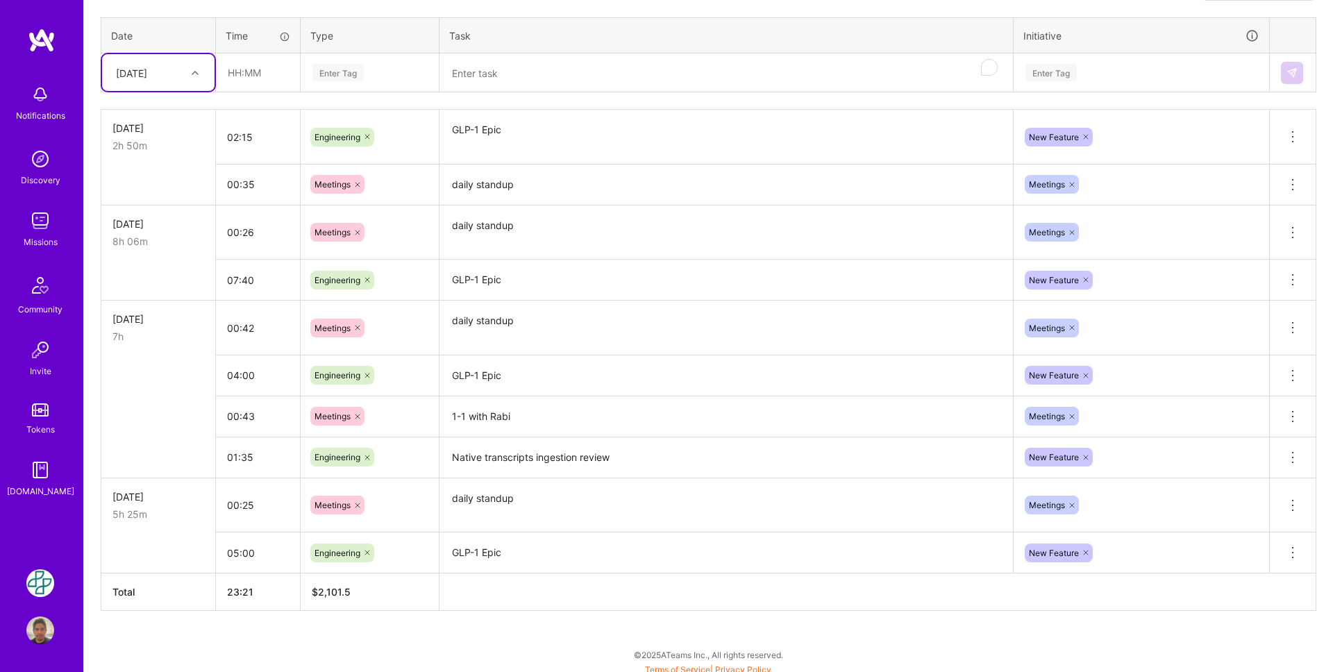
scroll to position [434, 0]
